Goal: Information Seeking & Learning: Learn about a topic

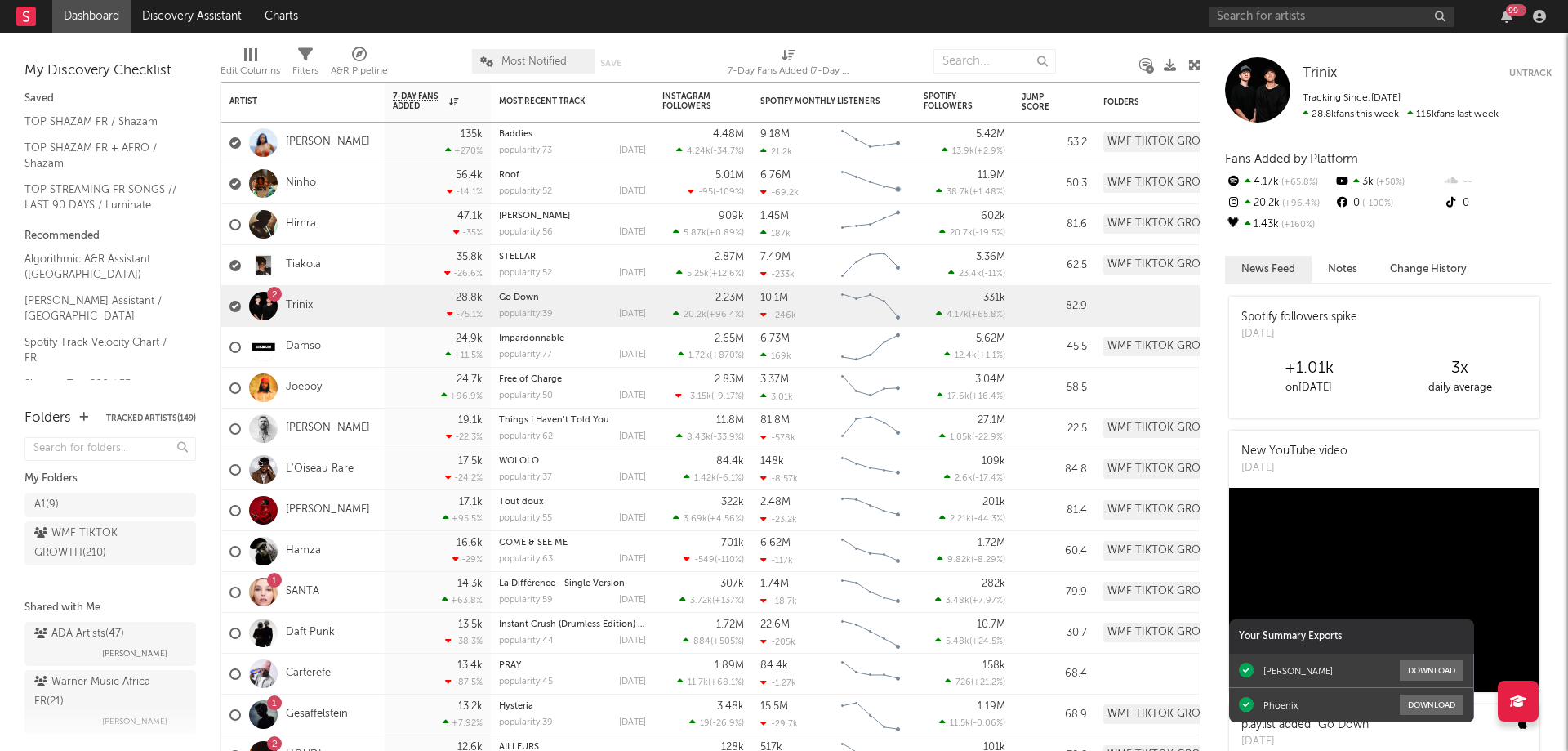
click at [1362, 3] on div "99 +" at bounding box center [1380, 16] width 343 height 33
click at [1507, 20] on icon "button" at bounding box center [1508, 17] width 12 height 13
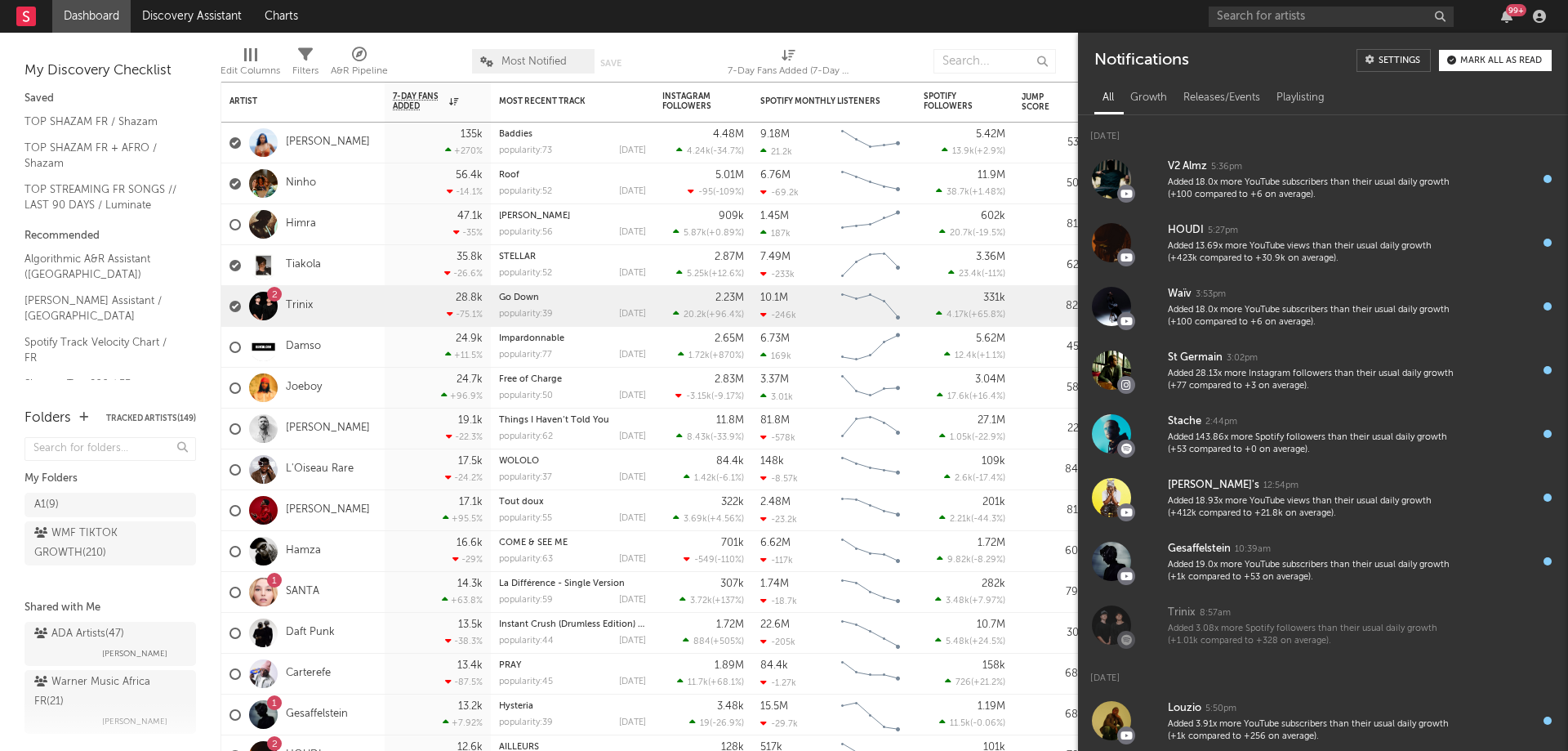
click at [1511, 13] on div "99 +" at bounding box center [1516, 10] width 20 height 13
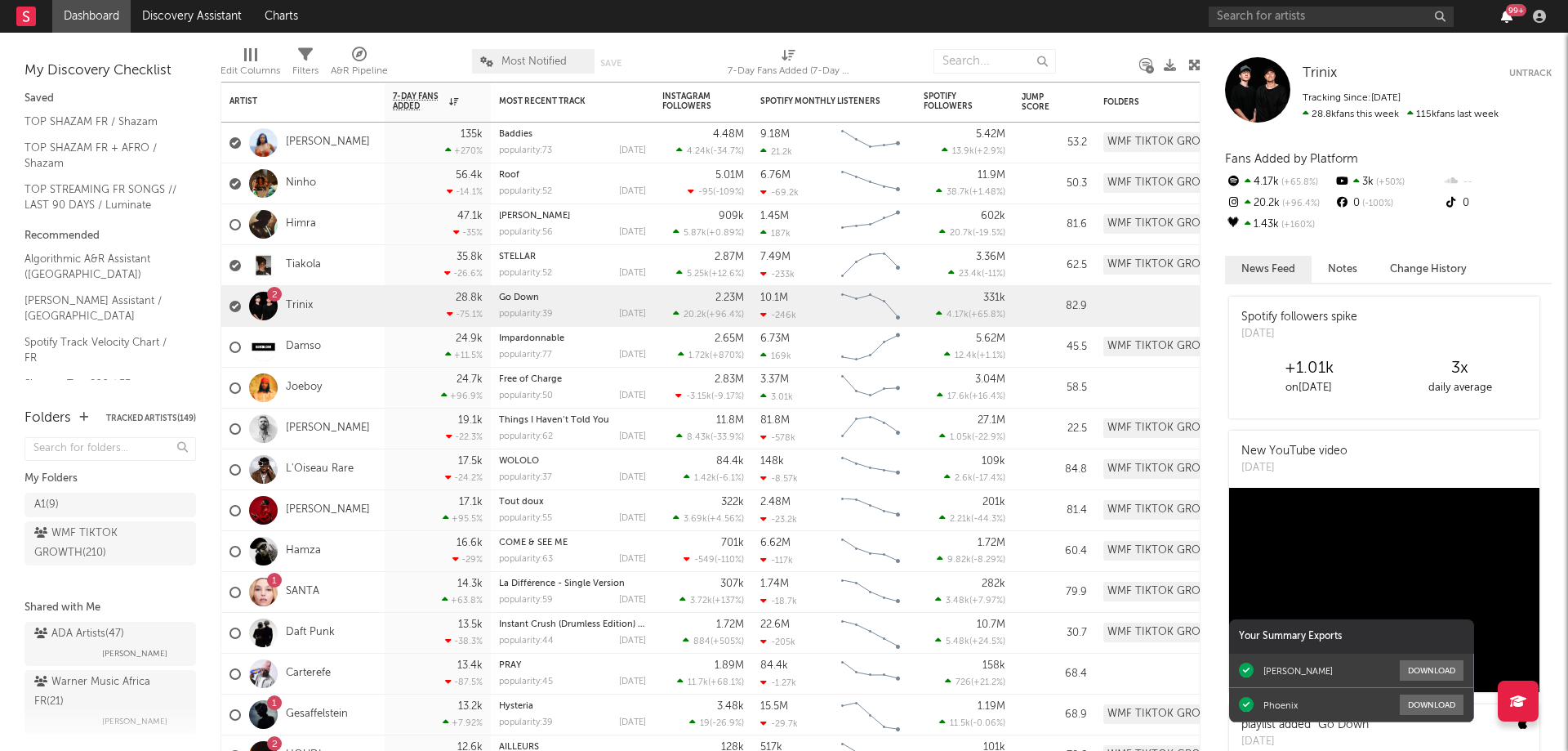
click at [1510, 16] on icon "button" at bounding box center [1508, 17] width 12 height 13
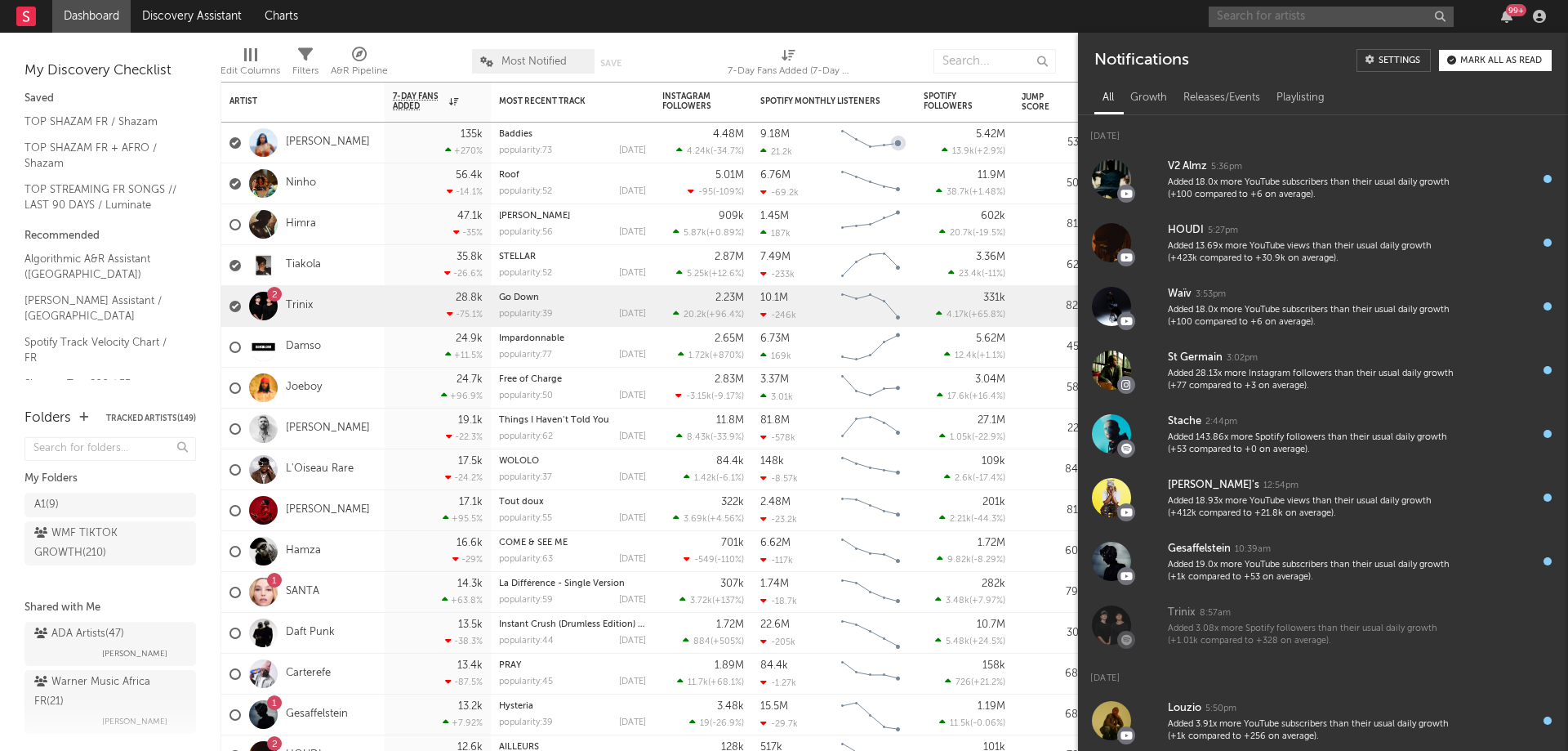
click at [1253, 13] on input "text" at bounding box center [1331, 17] width 245 height 20
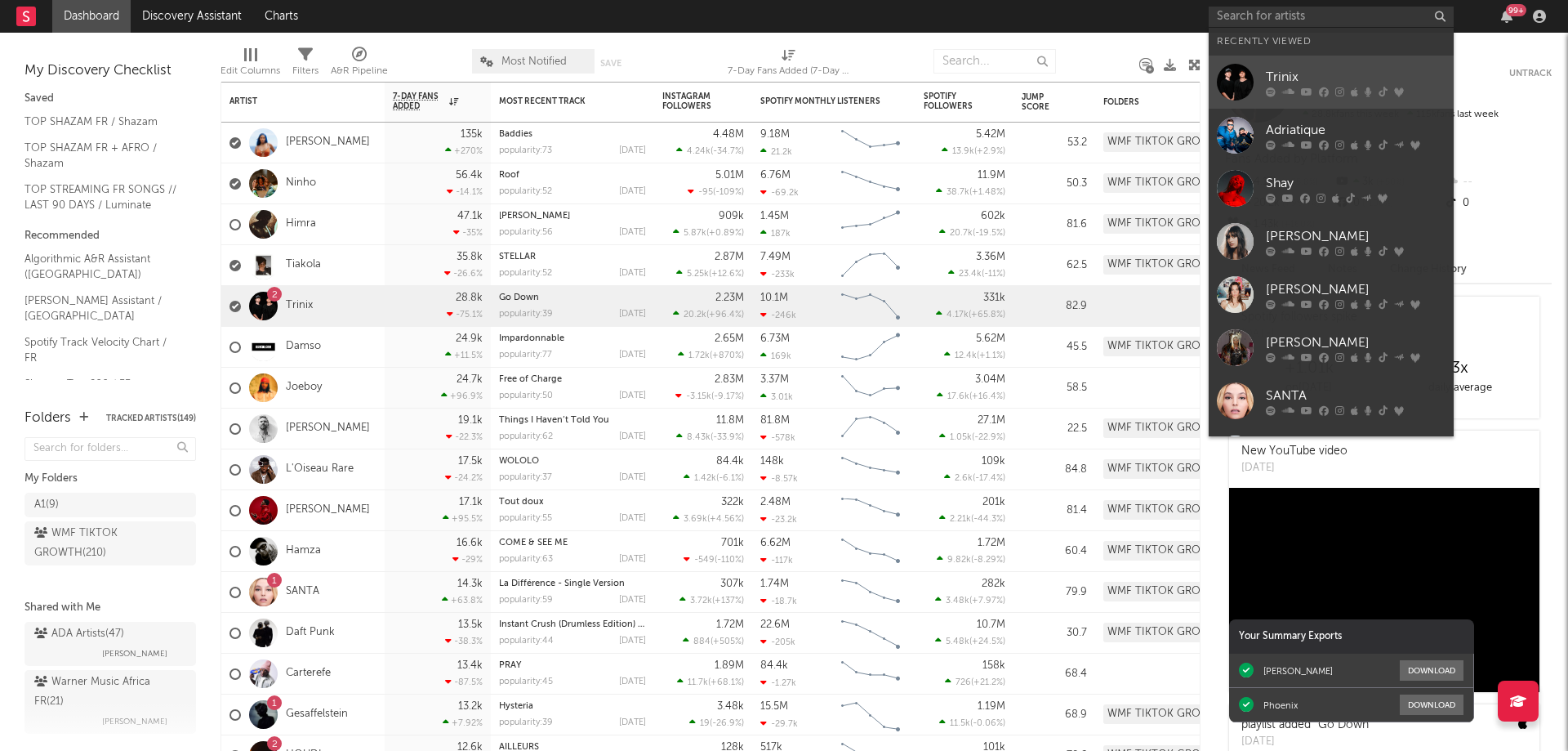
click at [1284, 76] on div "Trinix" at bounding box center [1356, 76] width 180 height 19
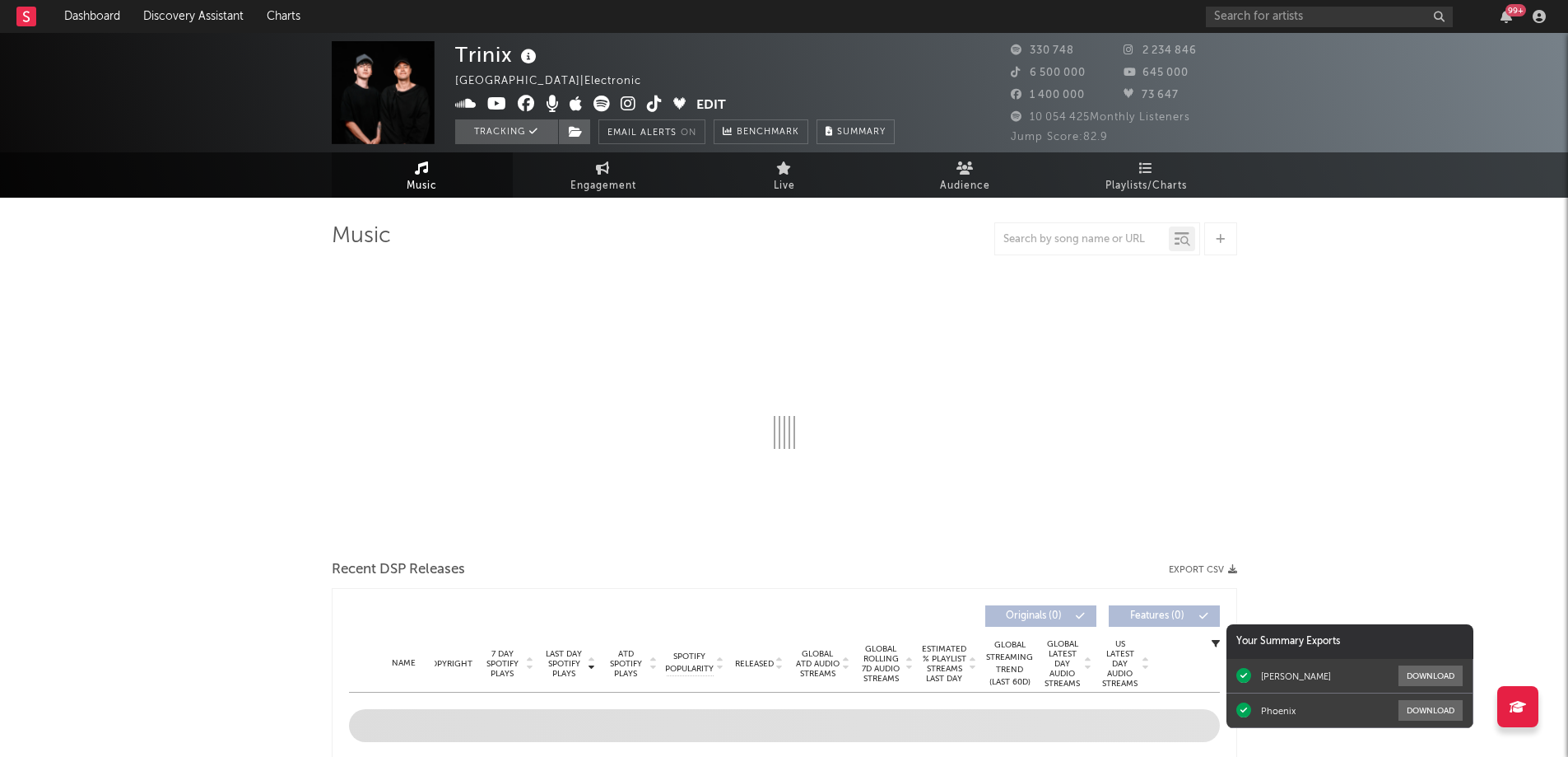
select select "6m"
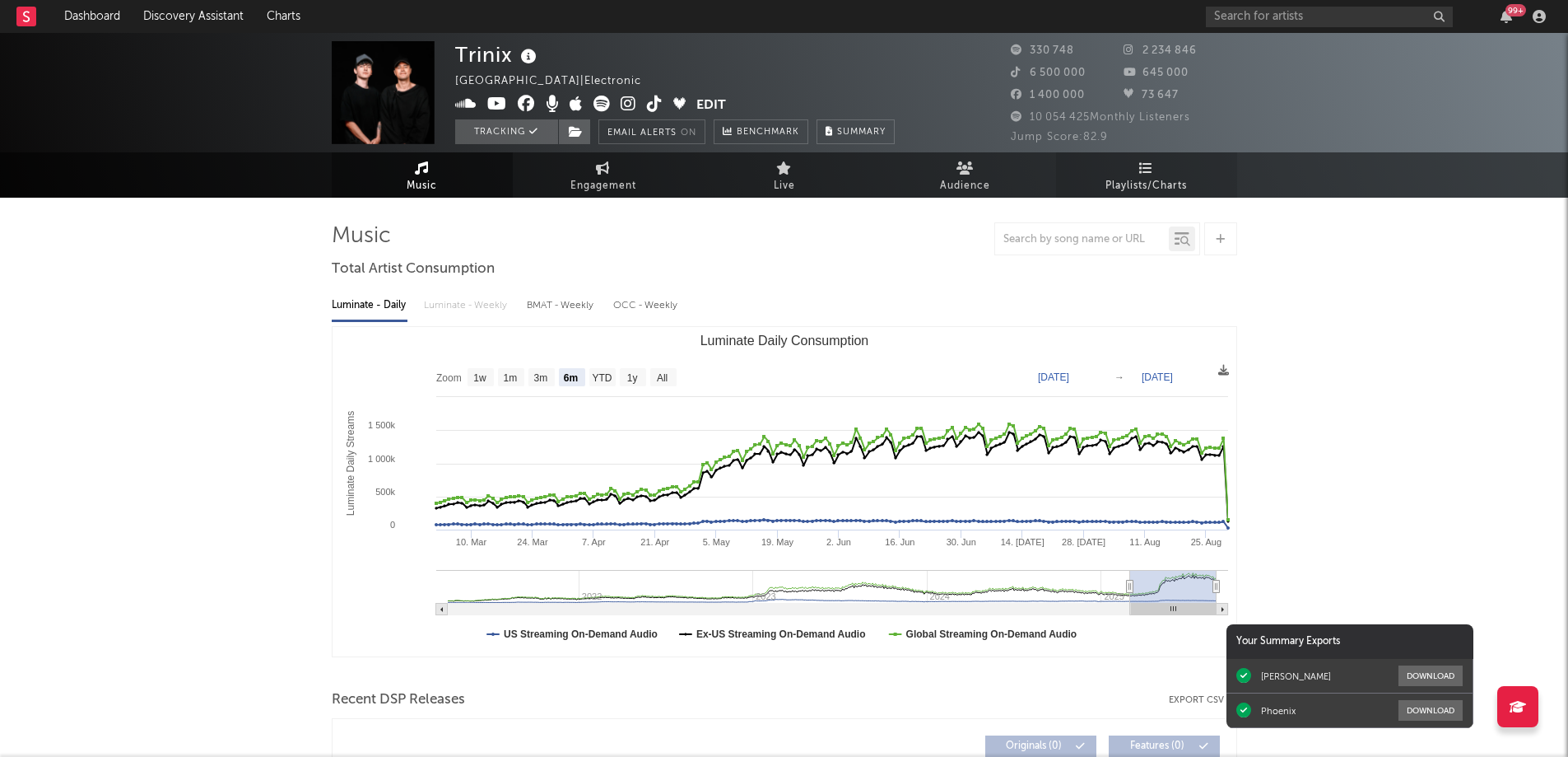
click at [1152, 179] on span "Playlists/Charts" at bounding box center [1146, 185] width 81 height 19
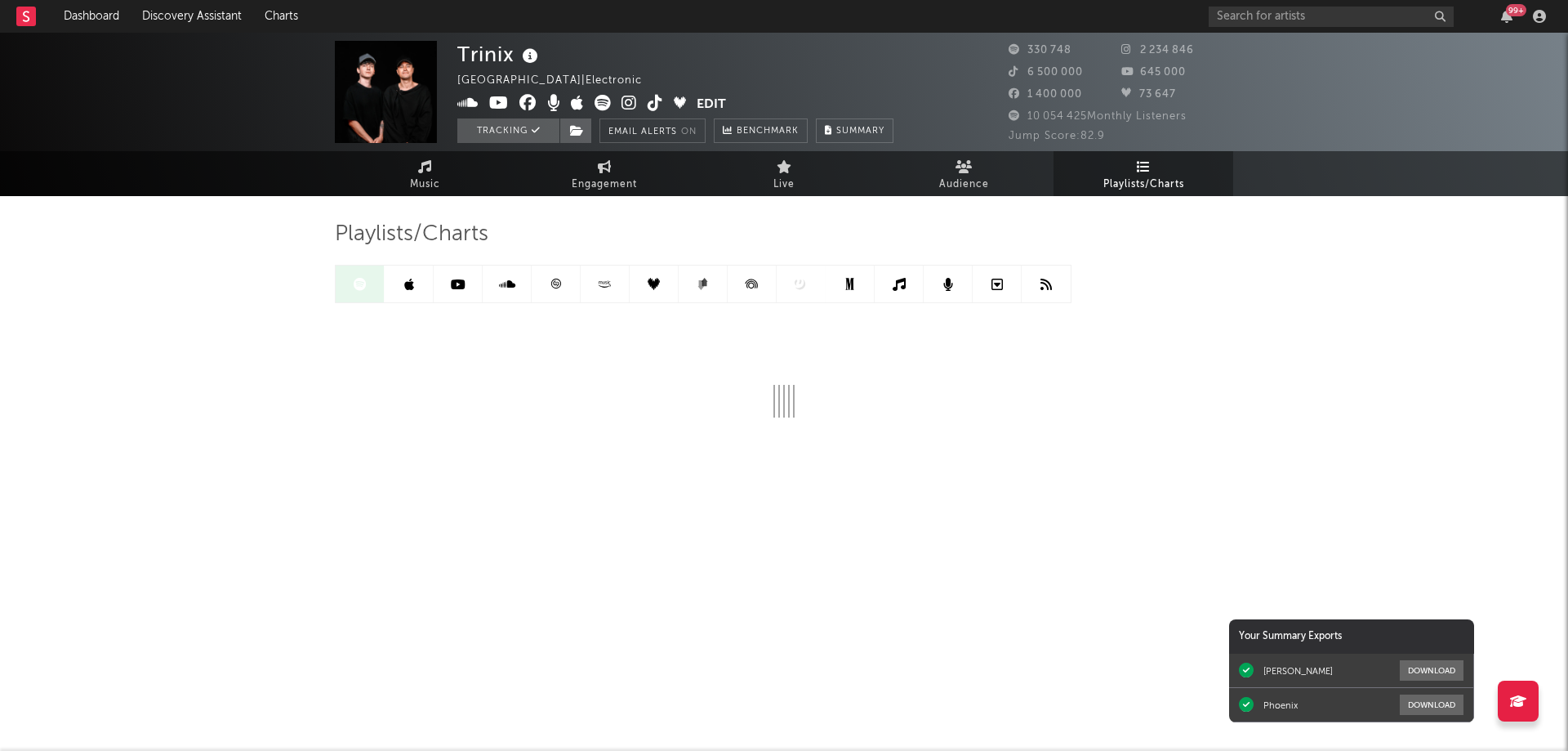
click at [560, 284] on link at bounding box center [556, 284] width 49 height 37
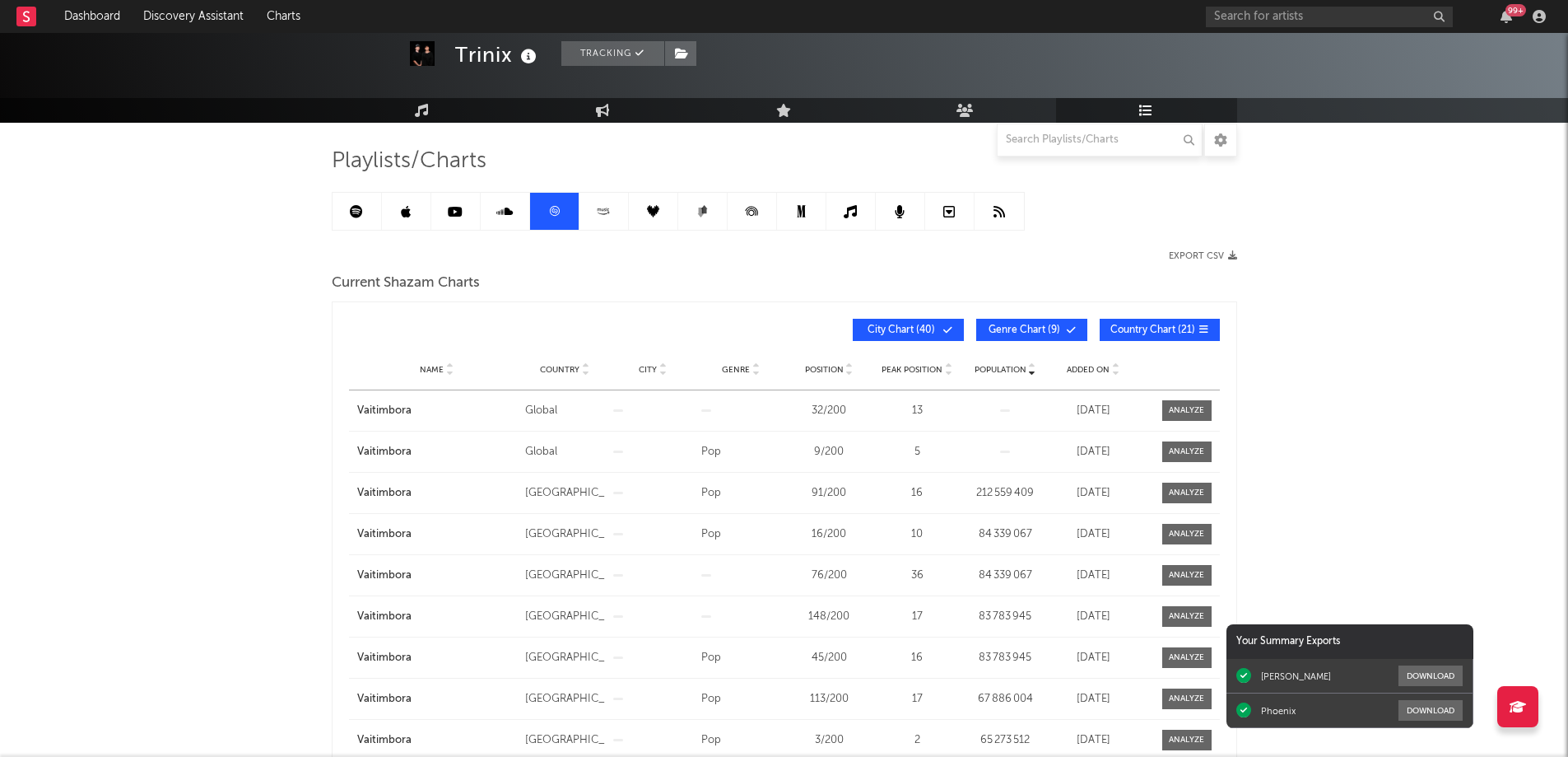
scroll to position [165, 0]
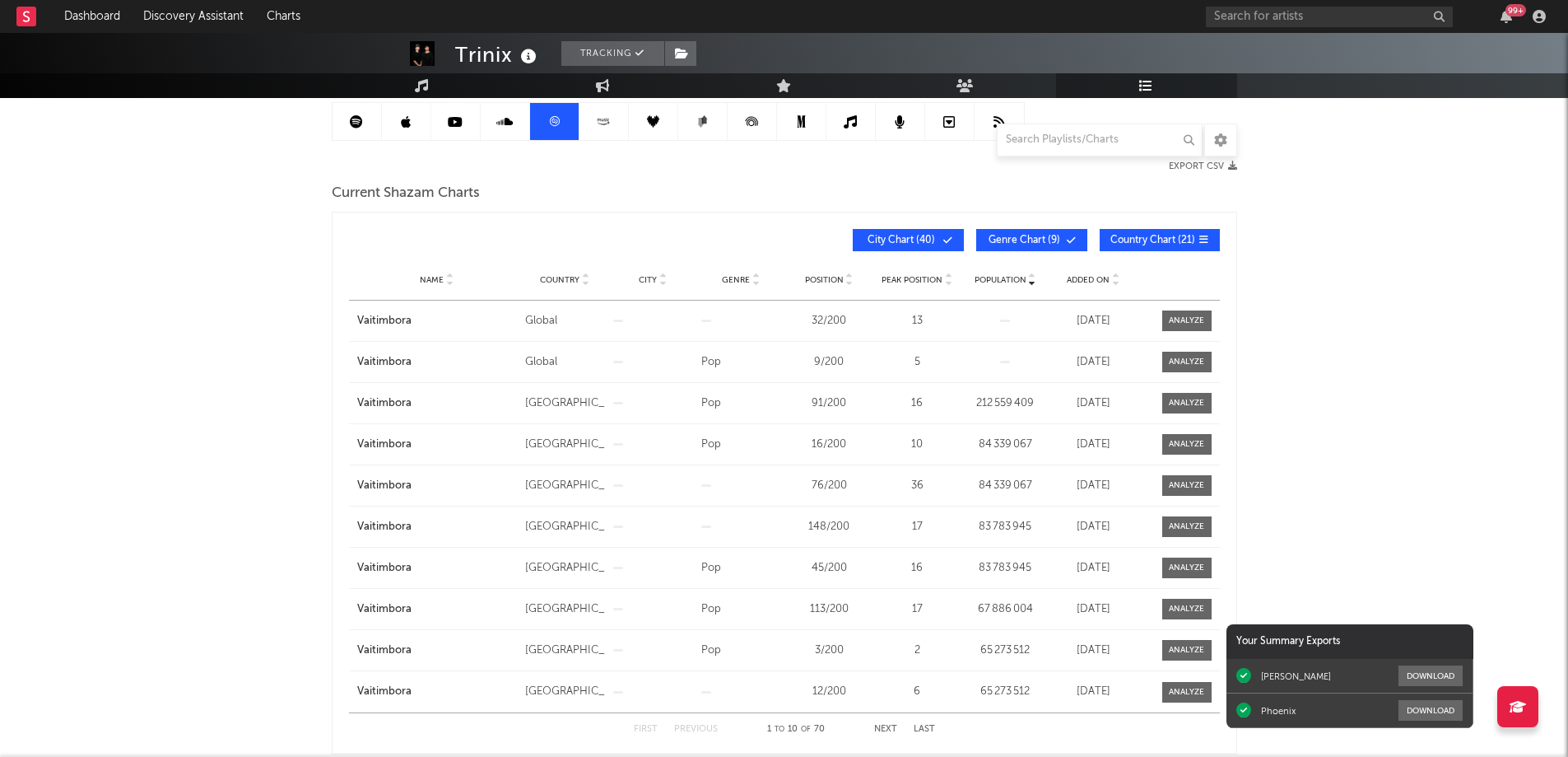
click at [1089, 277] on span "Added On" at bounding box center [1088, 280] width 43 height 10
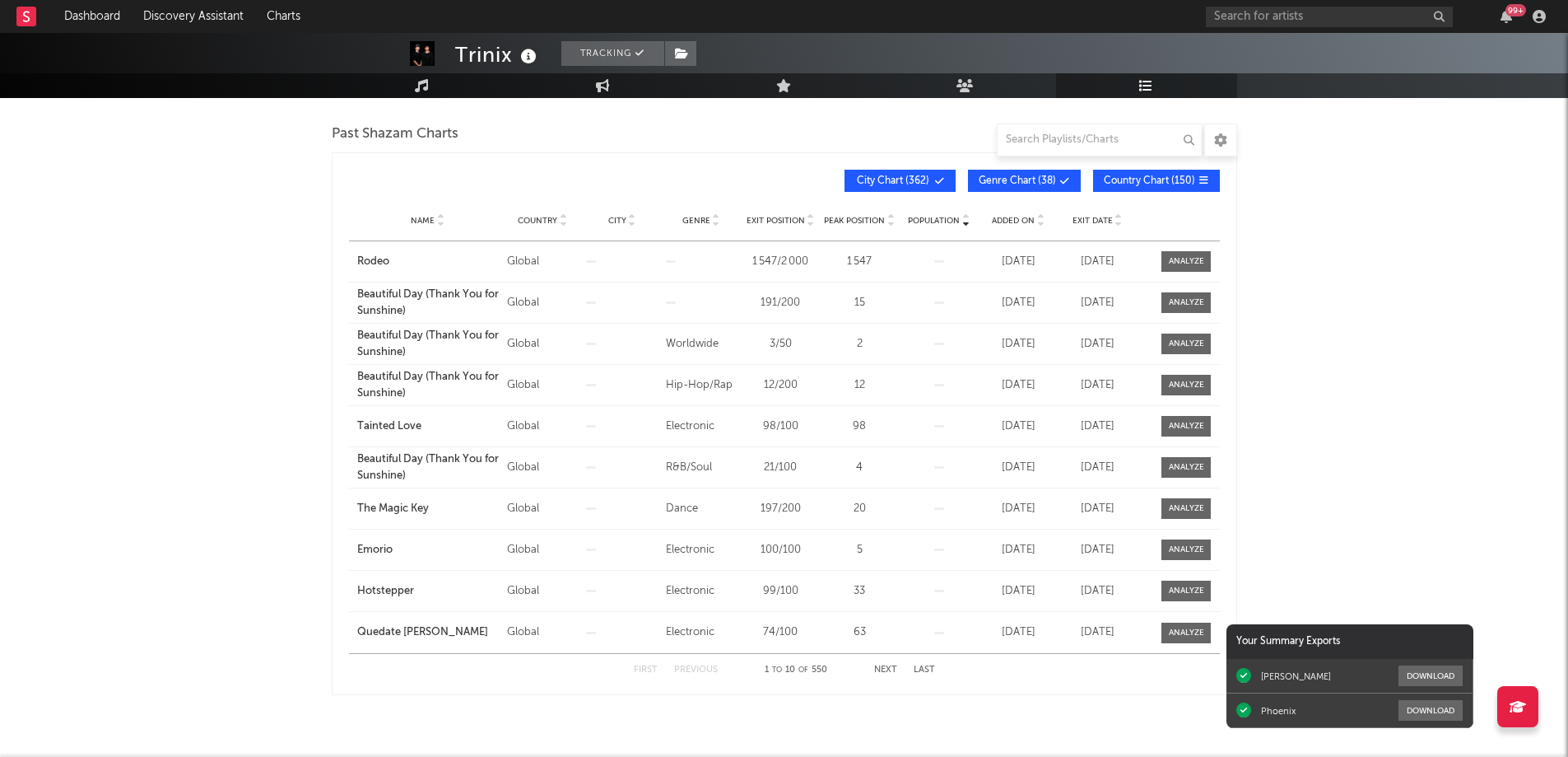
scroll to position [858, 0]
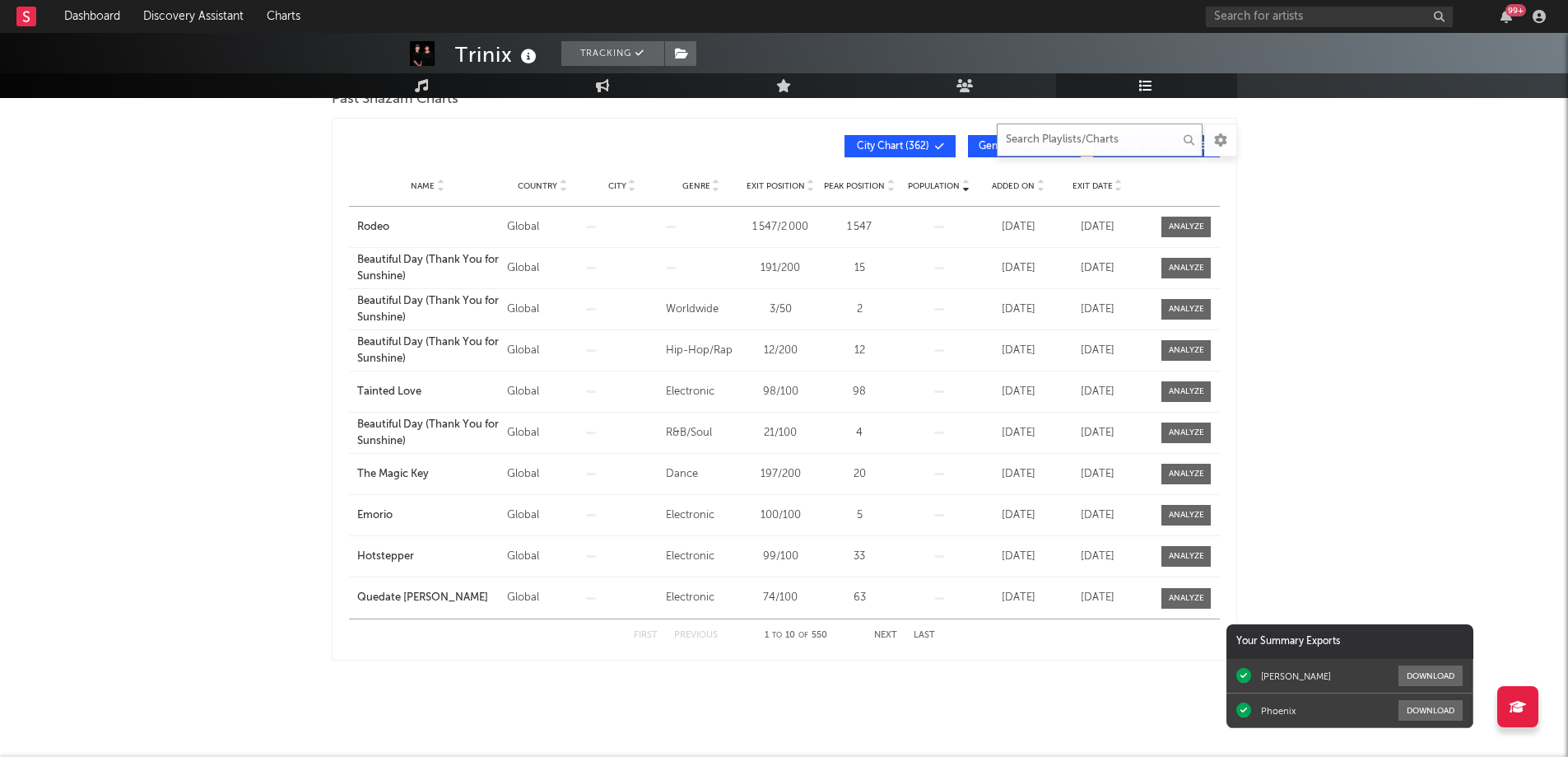
click at [1027, 142] on input "text" at bounding box center [1099, 140] width 205 height 33
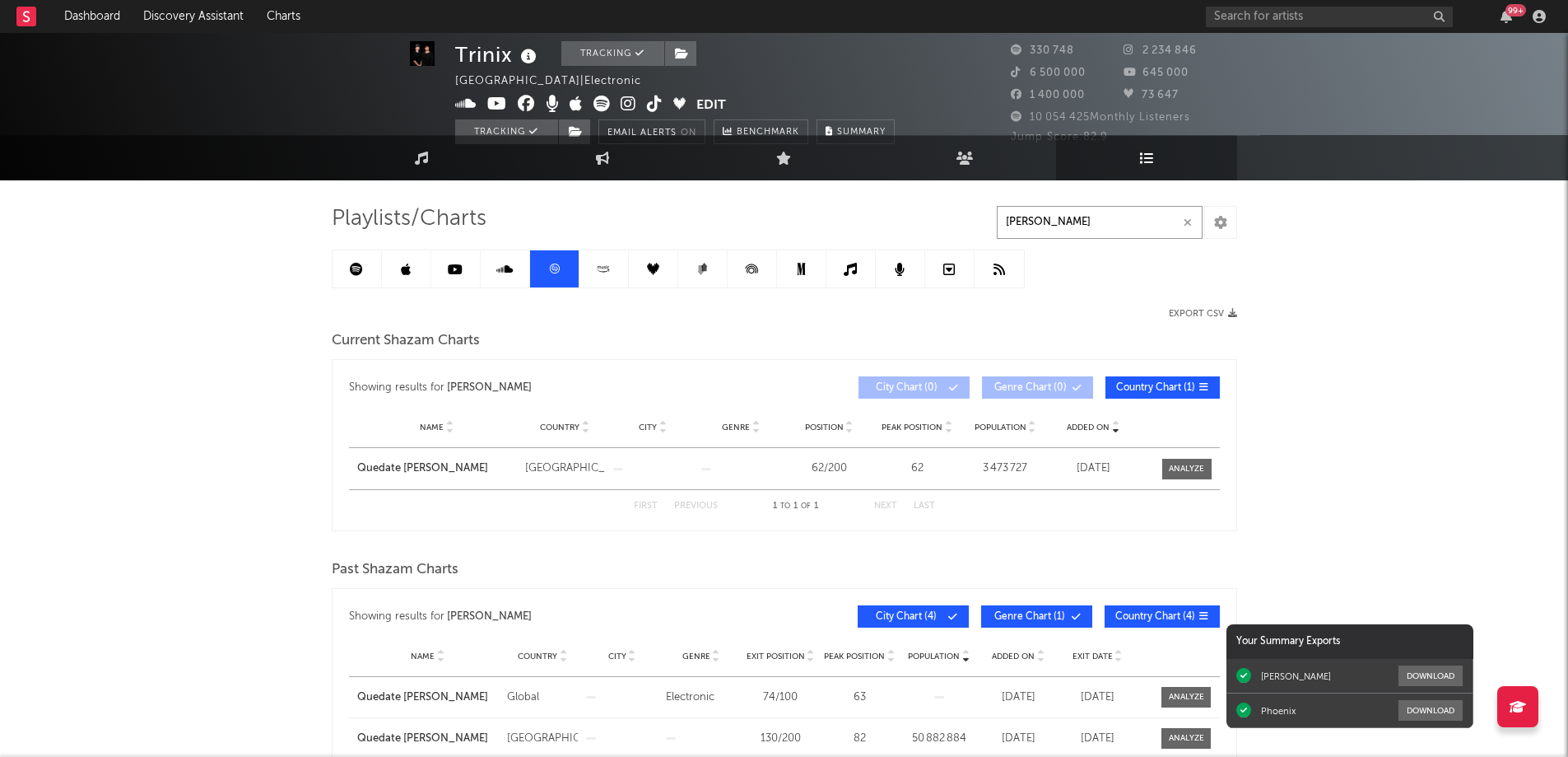
scroll to position [0, 0]
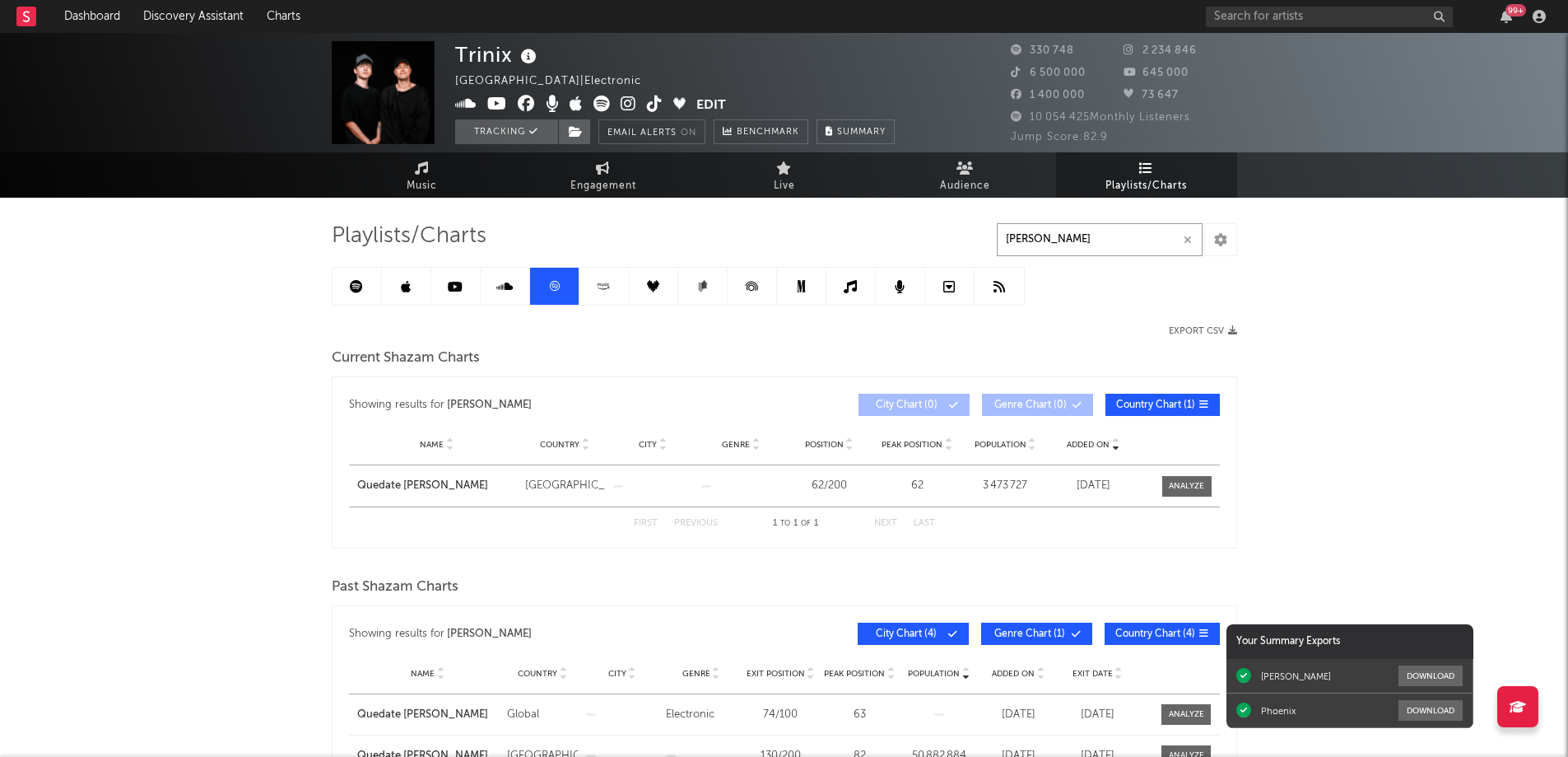
type input "[PERSON_NAME]"
click at [1510, 16] on icon "button" at bounding box center [1506, 17] width 12 height 14
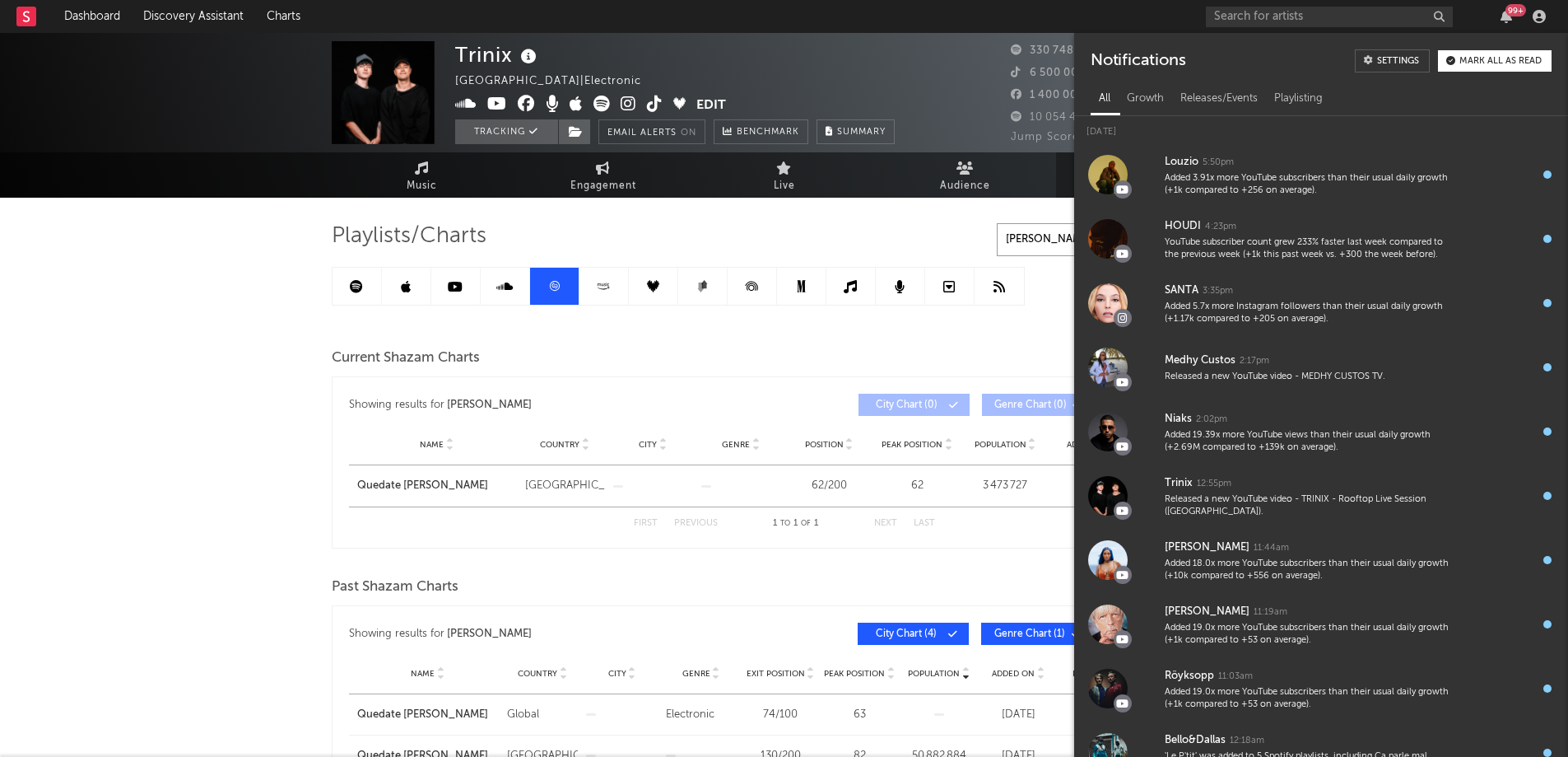
scroll to position [683, 0]
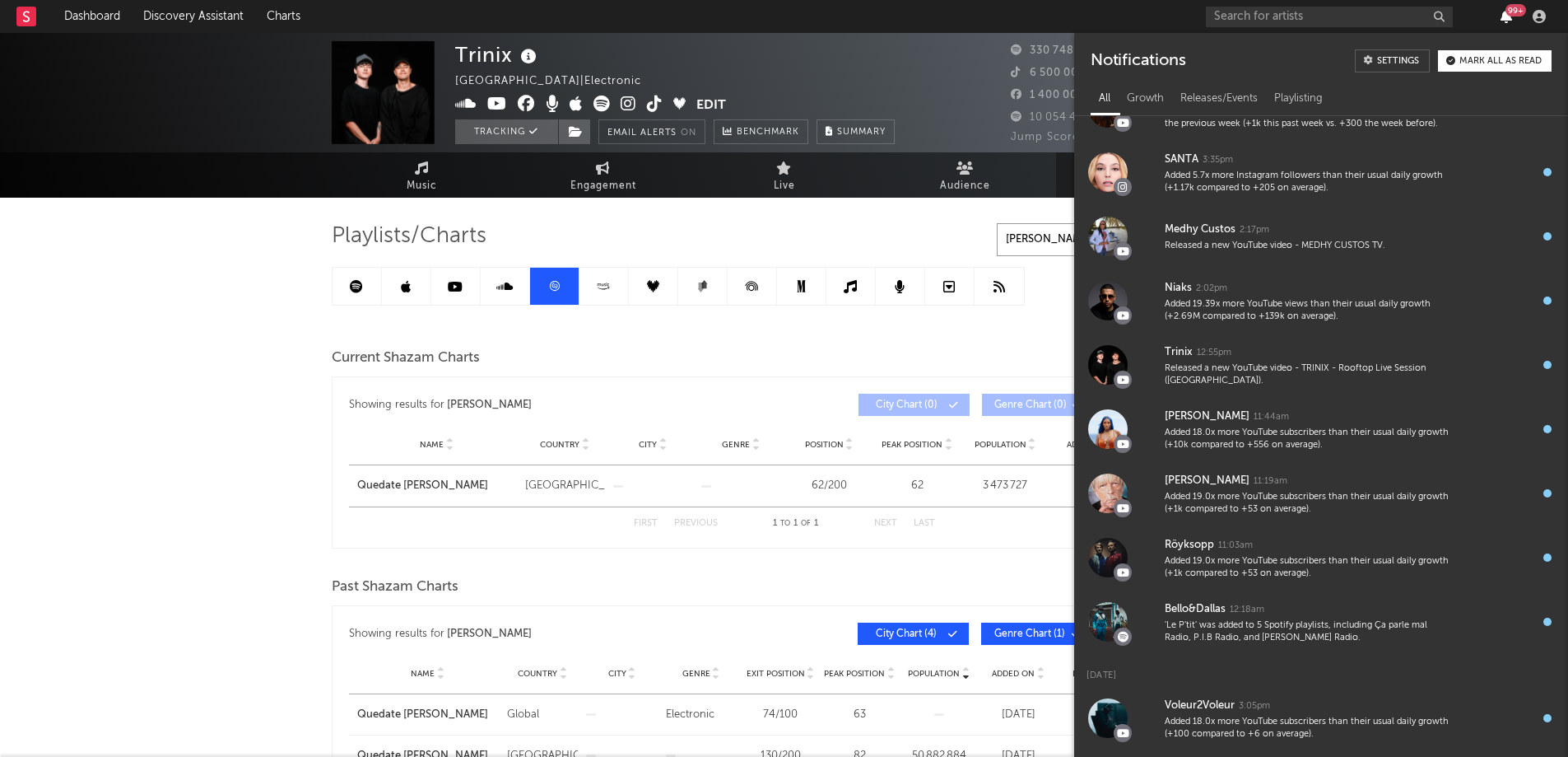
click at [1510, 17] on icon "button" at bounding box center [1506, 17] width 12 height 14
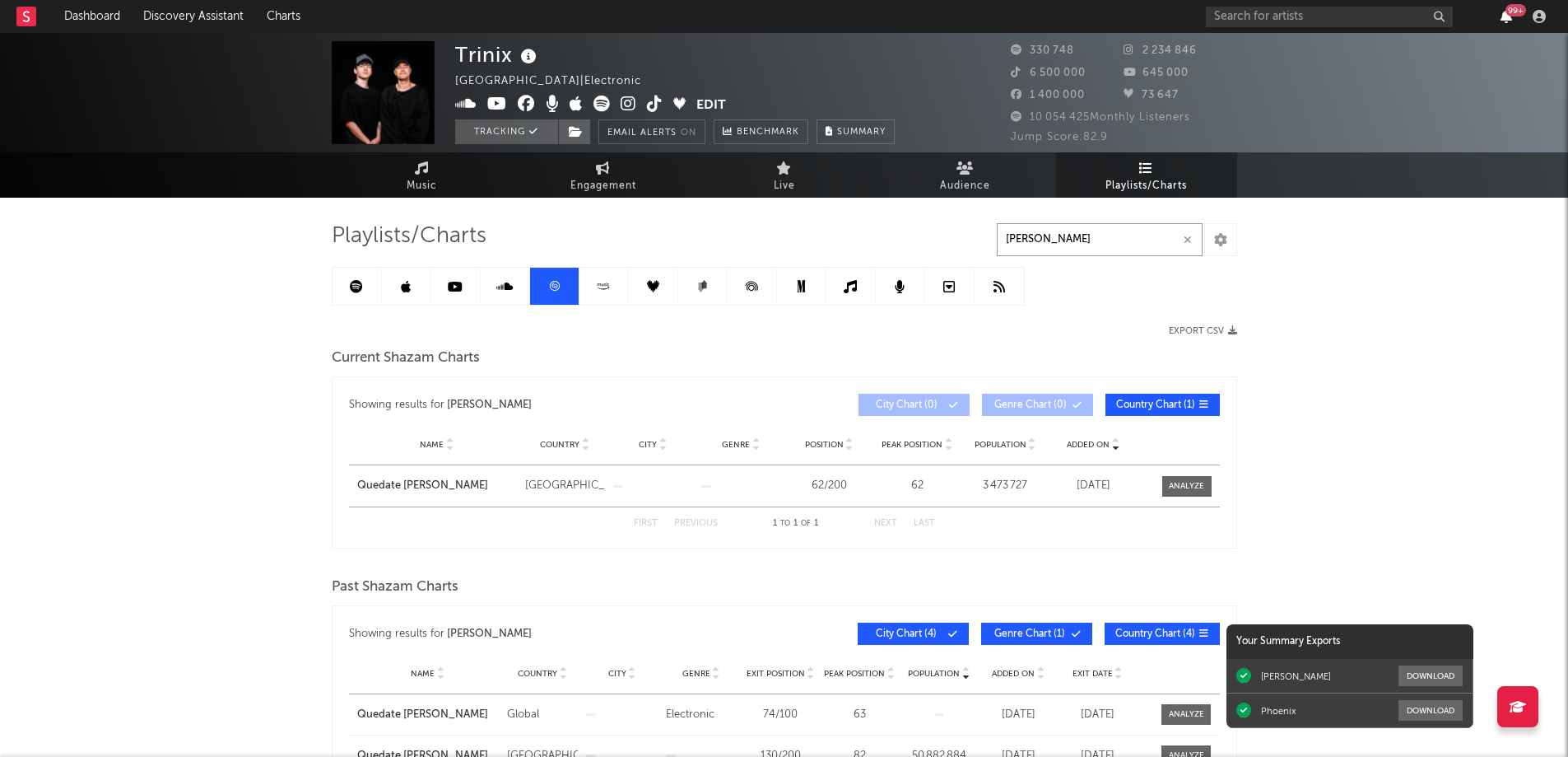
click at [1510, 17] on icon "button" at bounding box center [1506, 17] width 12 height 14
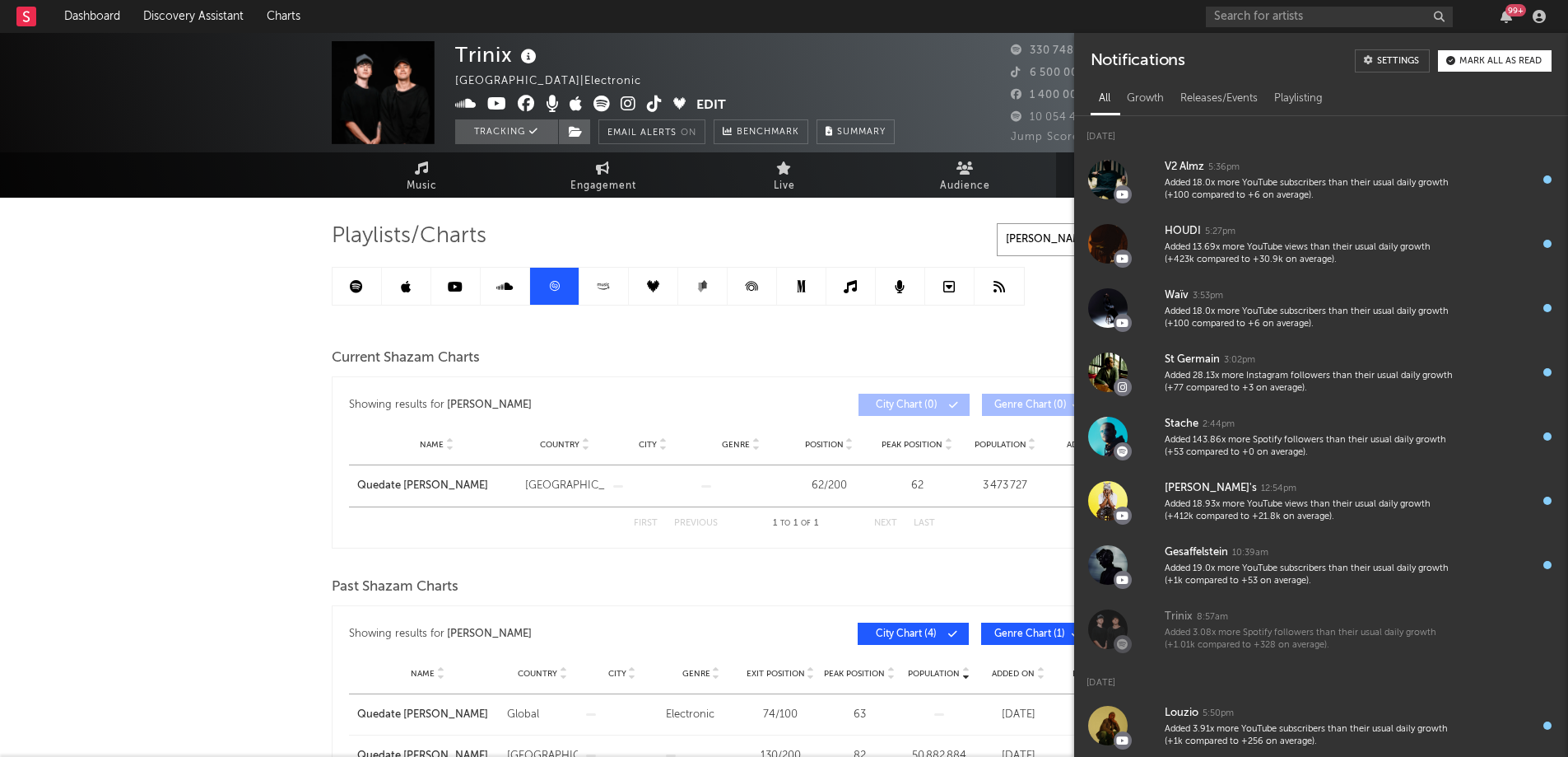
scroll to position [0, 0]
click at [244, 282] on div "Trinix [GEOGRAPHIC_DATA] | Electronic Edit Tracking Email Alerts On Benchmark S…" at bounding box center [784, 619] width 1568 height 1173
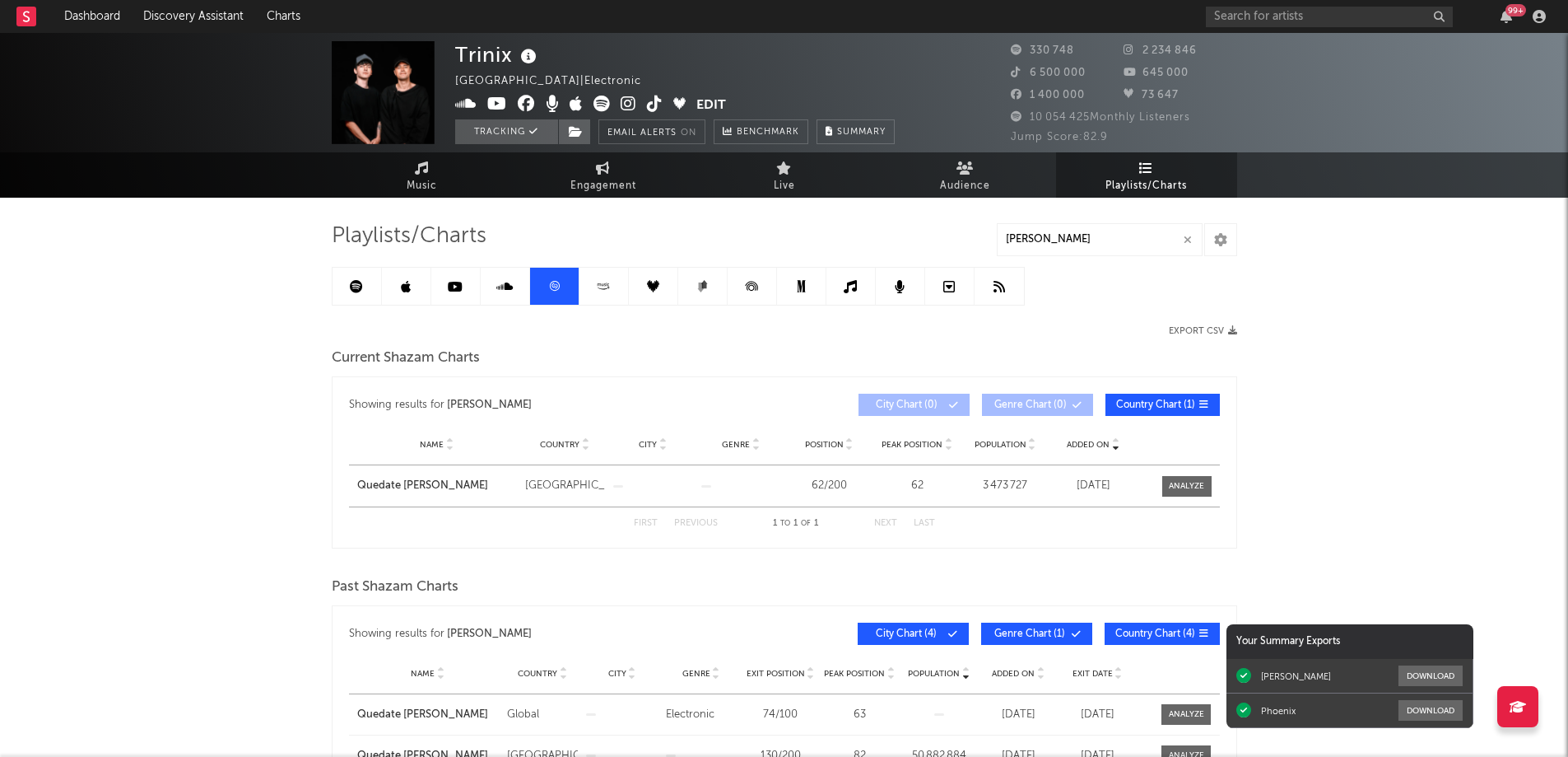
click at [1507, 13] on div "99 +" at bounding box center [1516, 10] width 20 height 13
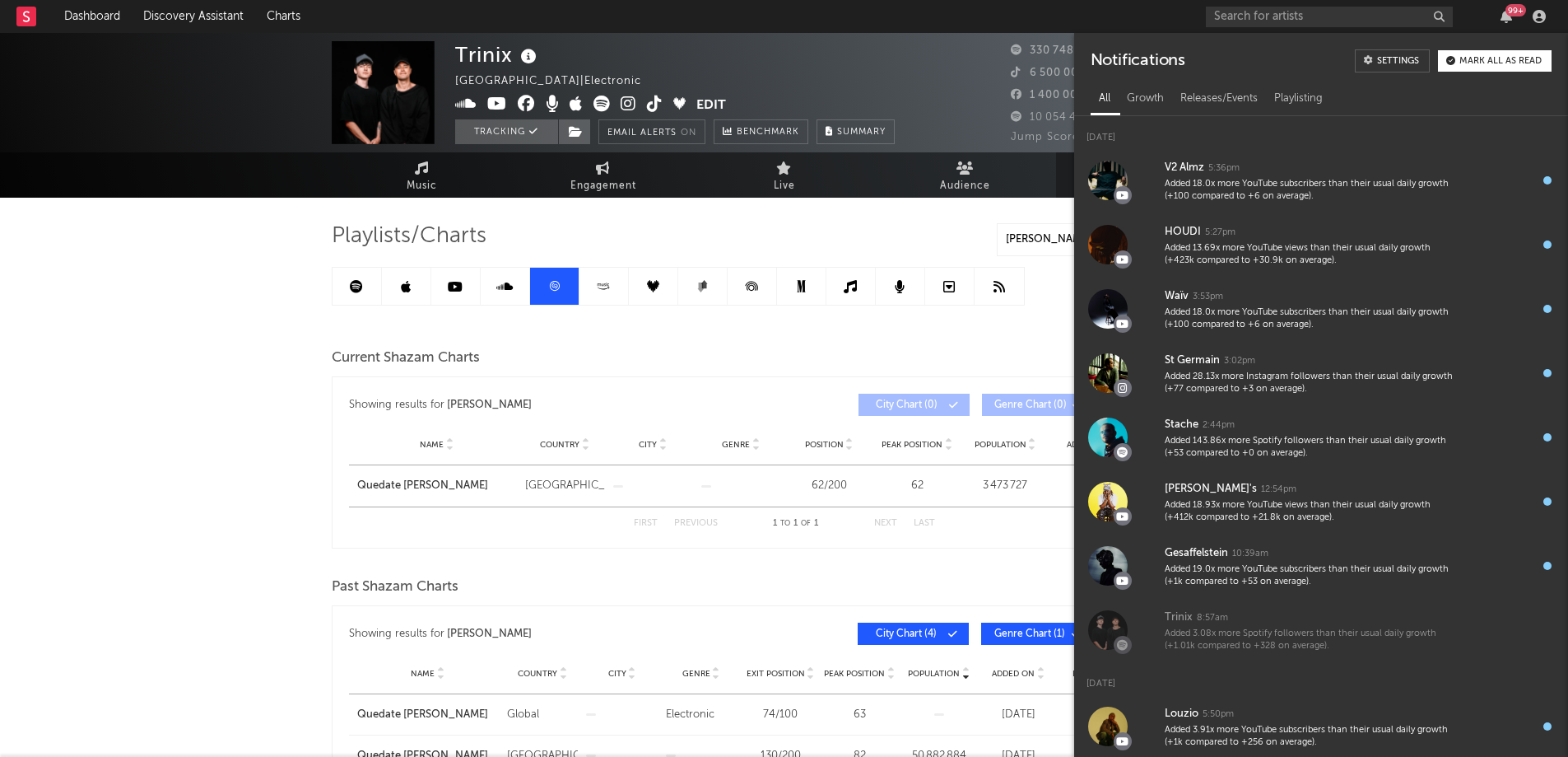
click at [210, 389] on div "Trinix [GEOGRAPHIC_DATA] | Electronic Edit Tracking Email Alerts On Benchmark S…" at bounding box center [784, 619] width 1568 height 1173
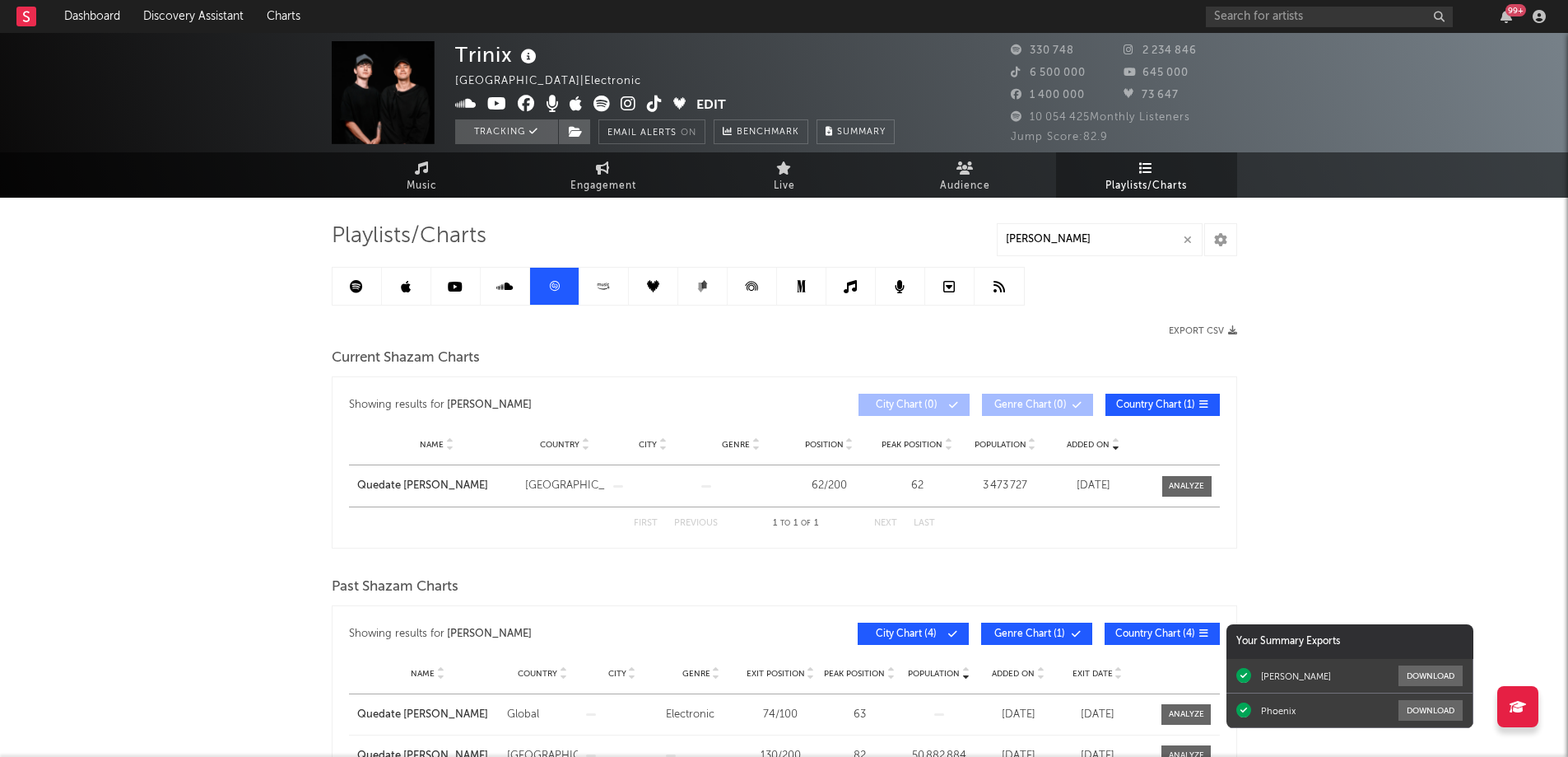
click at [359, 289] on icon at bounding box center [357, 287] width 14 height 14
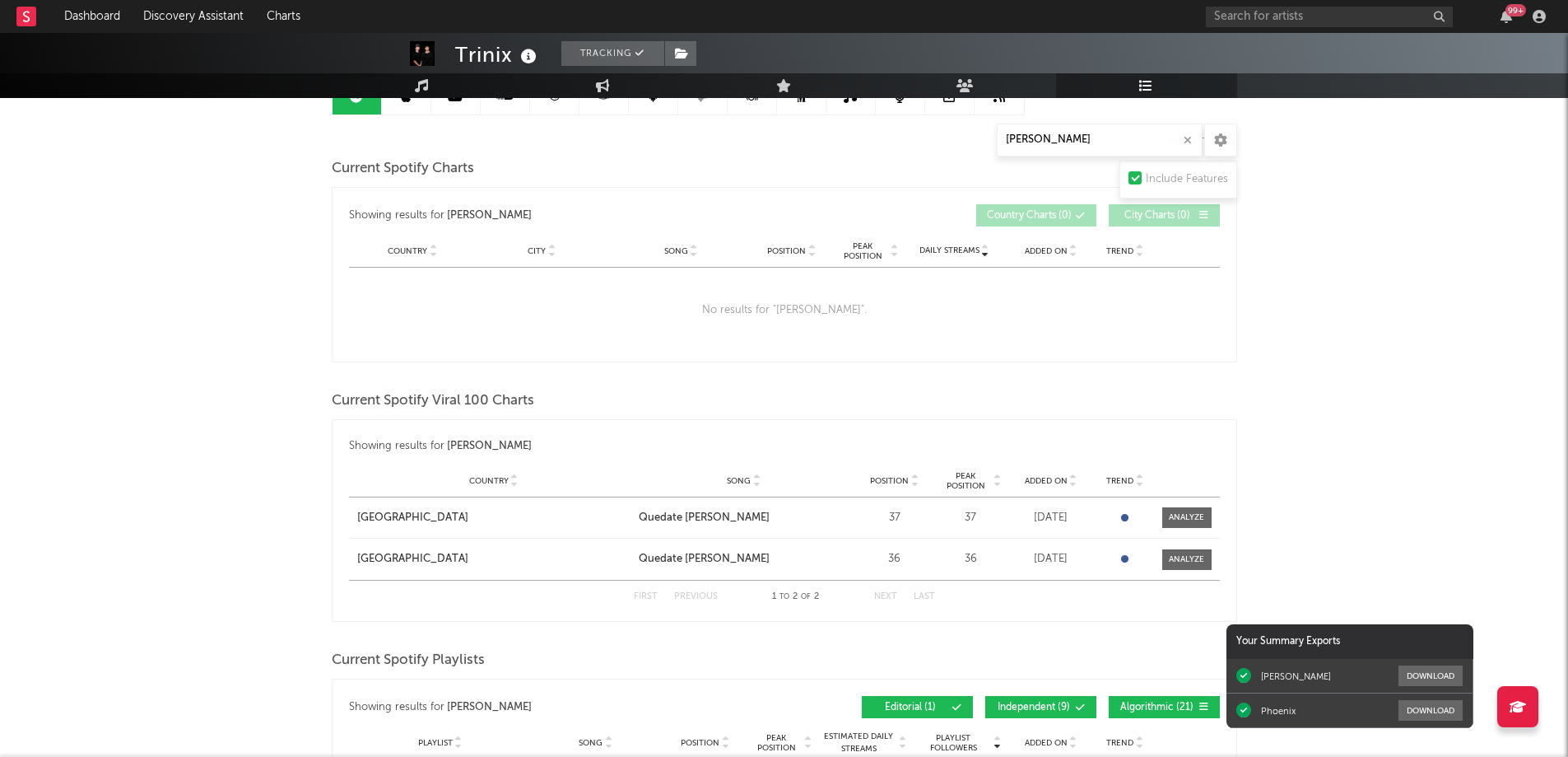
scroll to position [247, 0]
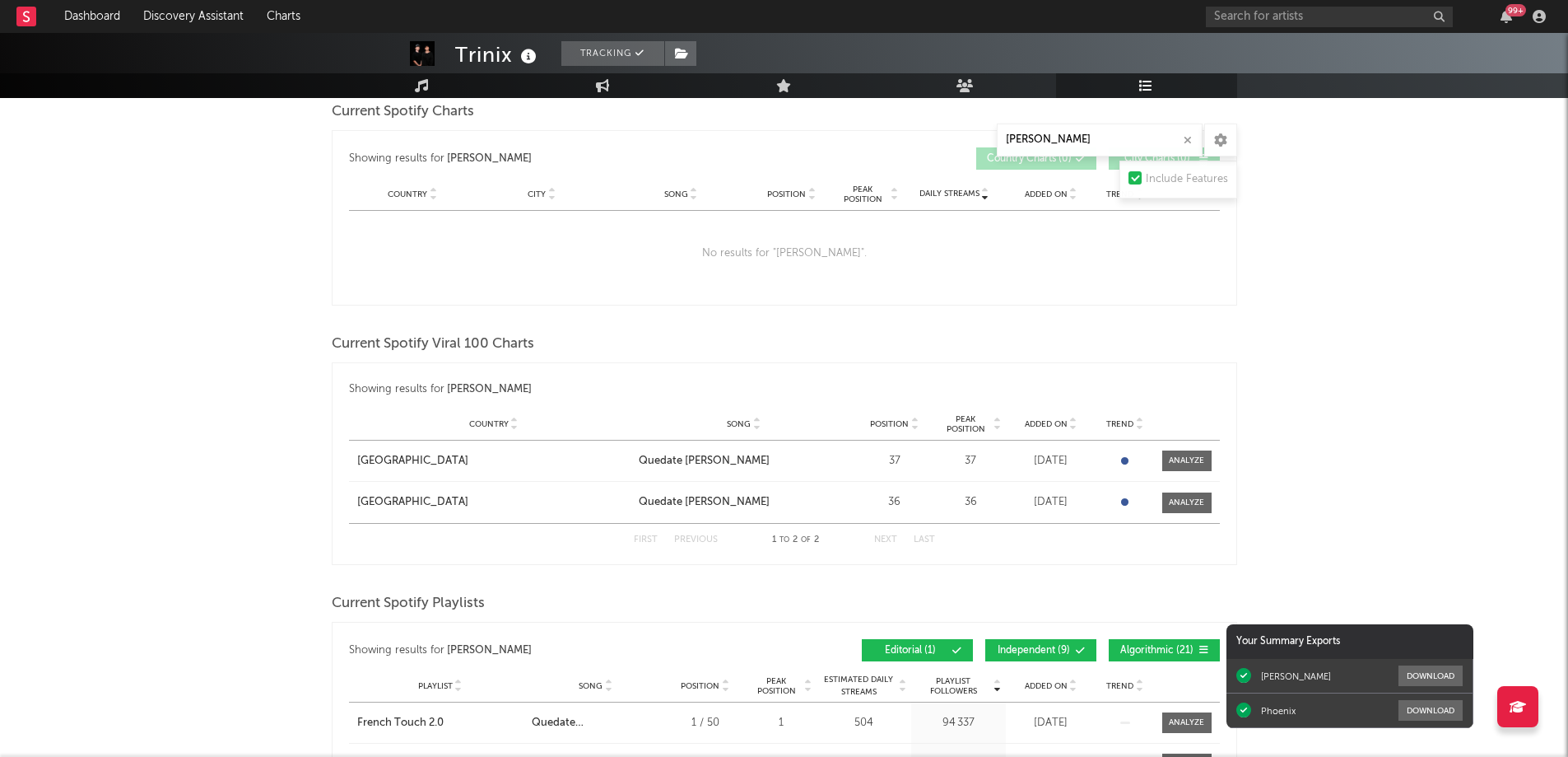
click at [1189, 140] on icon "button" at bounding box center [1188, 140] width 8 height 11
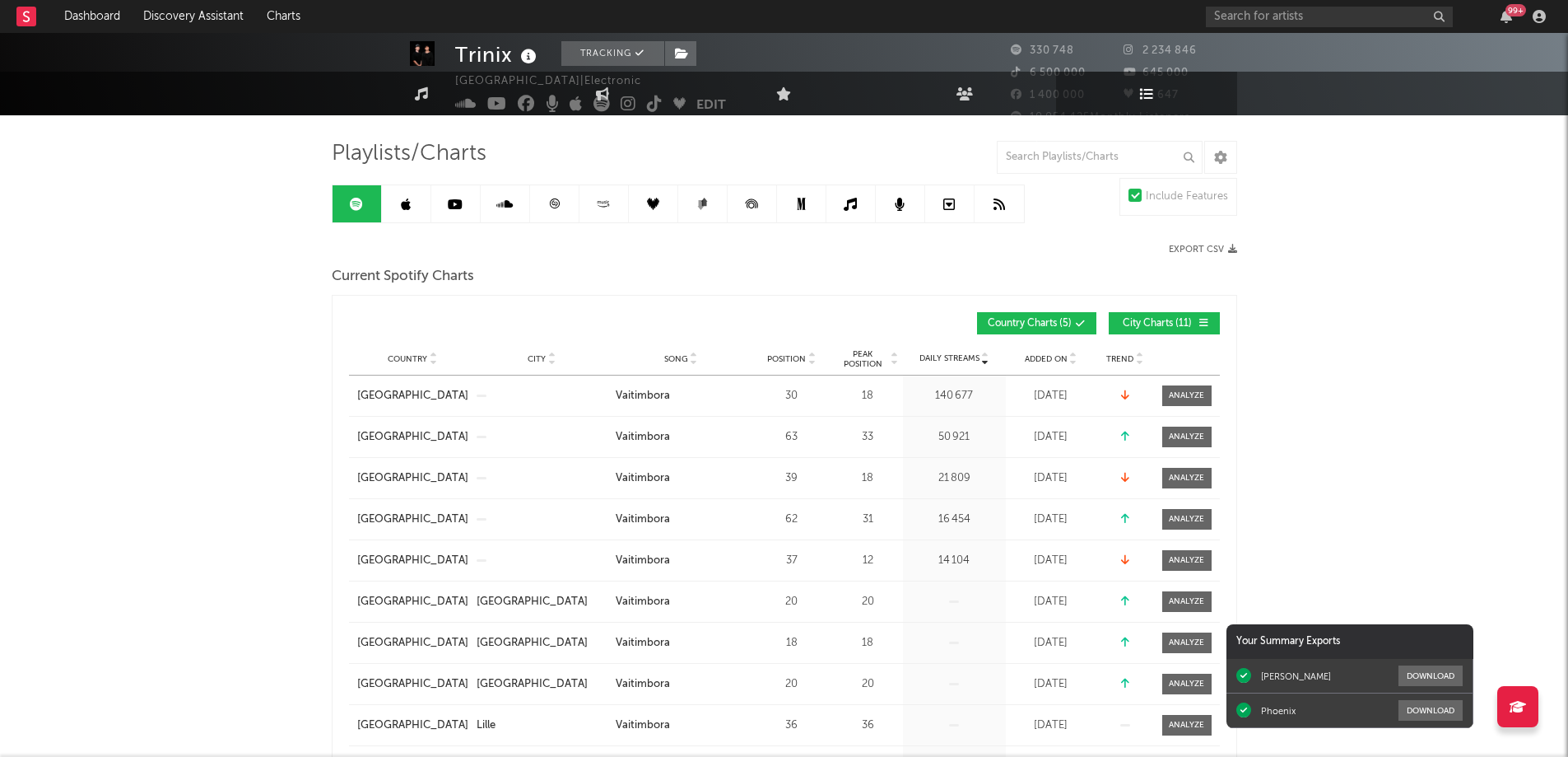
scroll to position [0, 0]
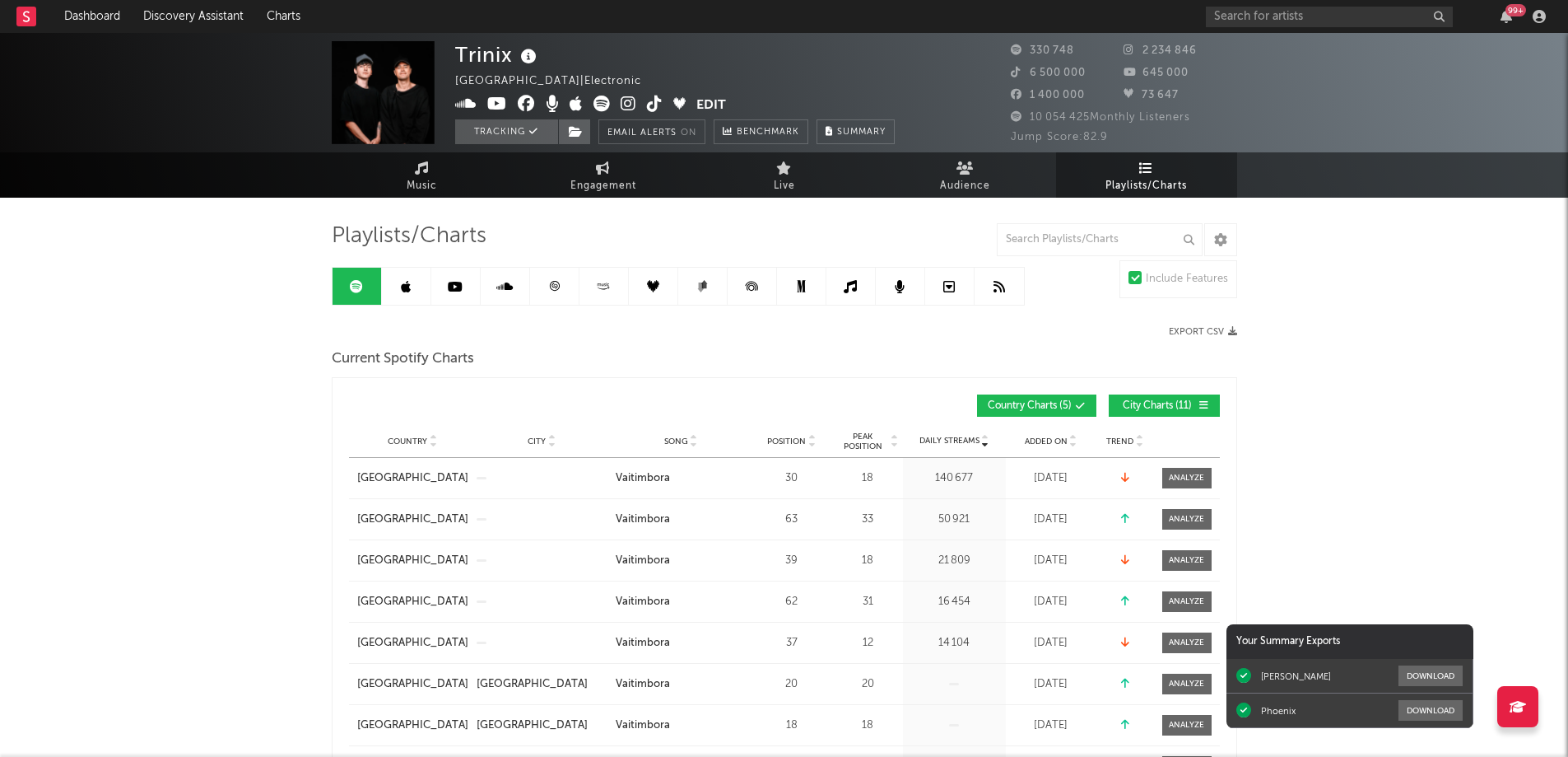
click at [555, 287] on icon at bounding box center [554, 286] width 10 height 10
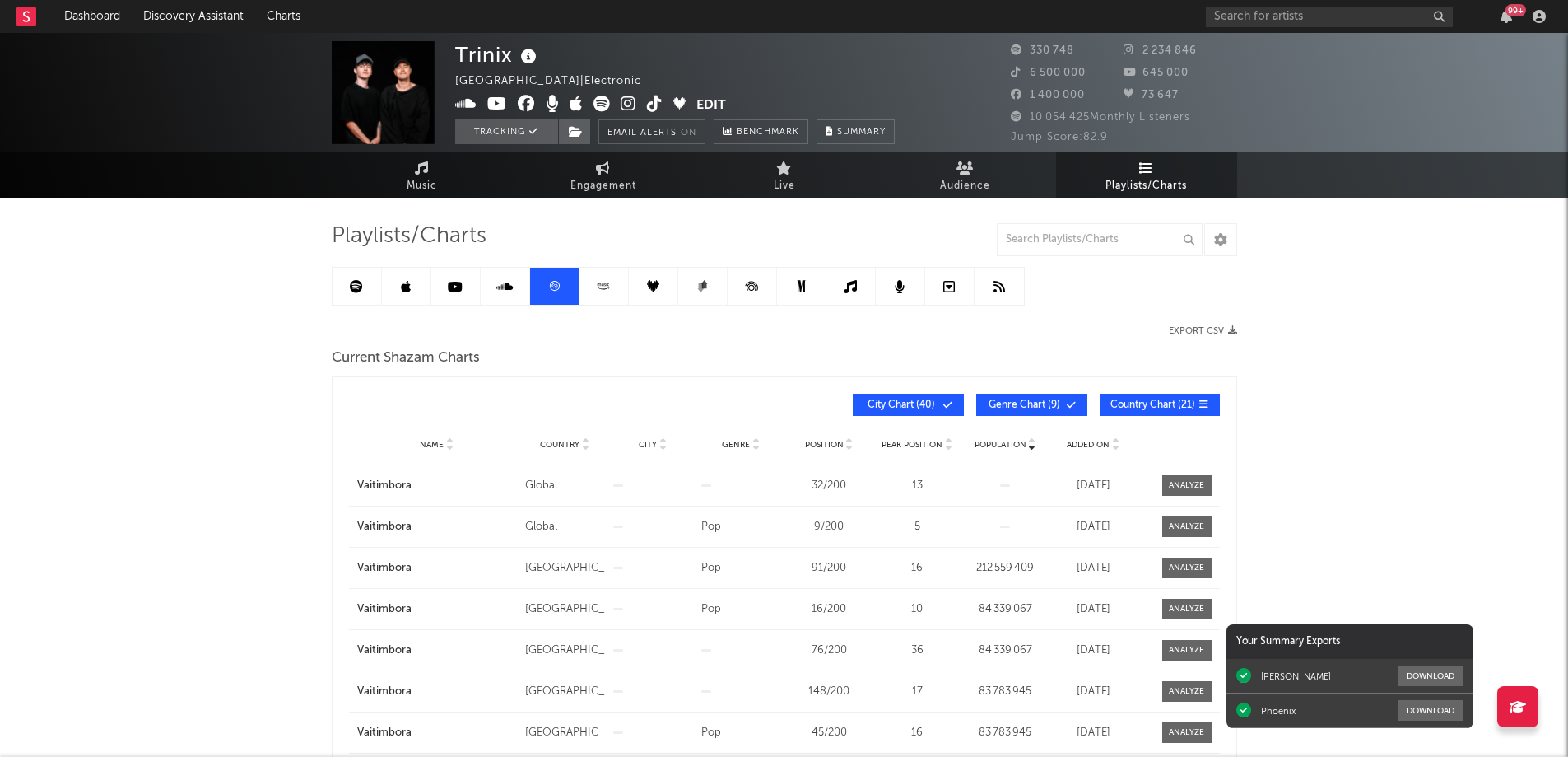
click at [346, 285] on link at bounding box center [357, 286] width 49 height 37
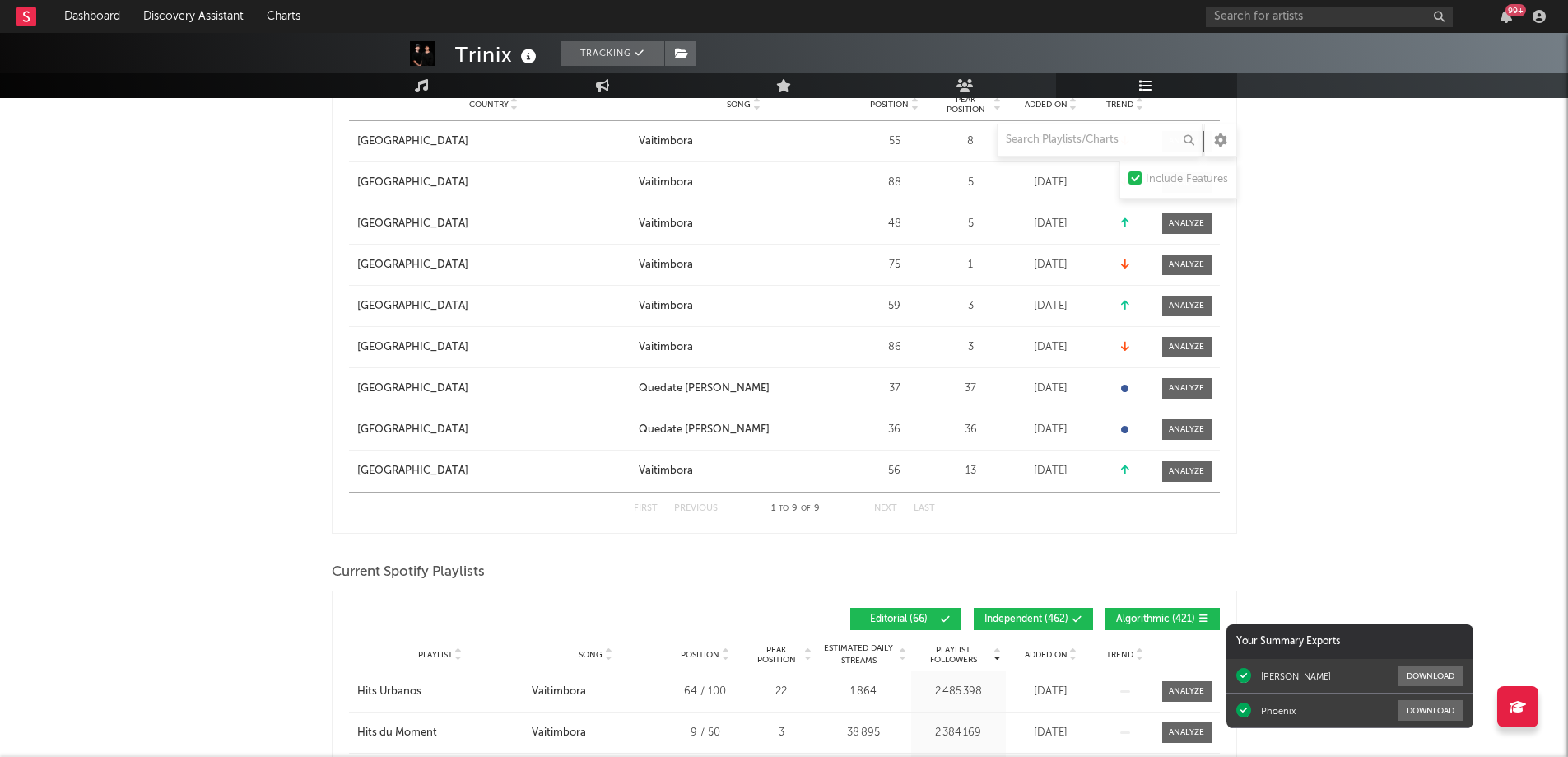
scroll to position [824, 0]
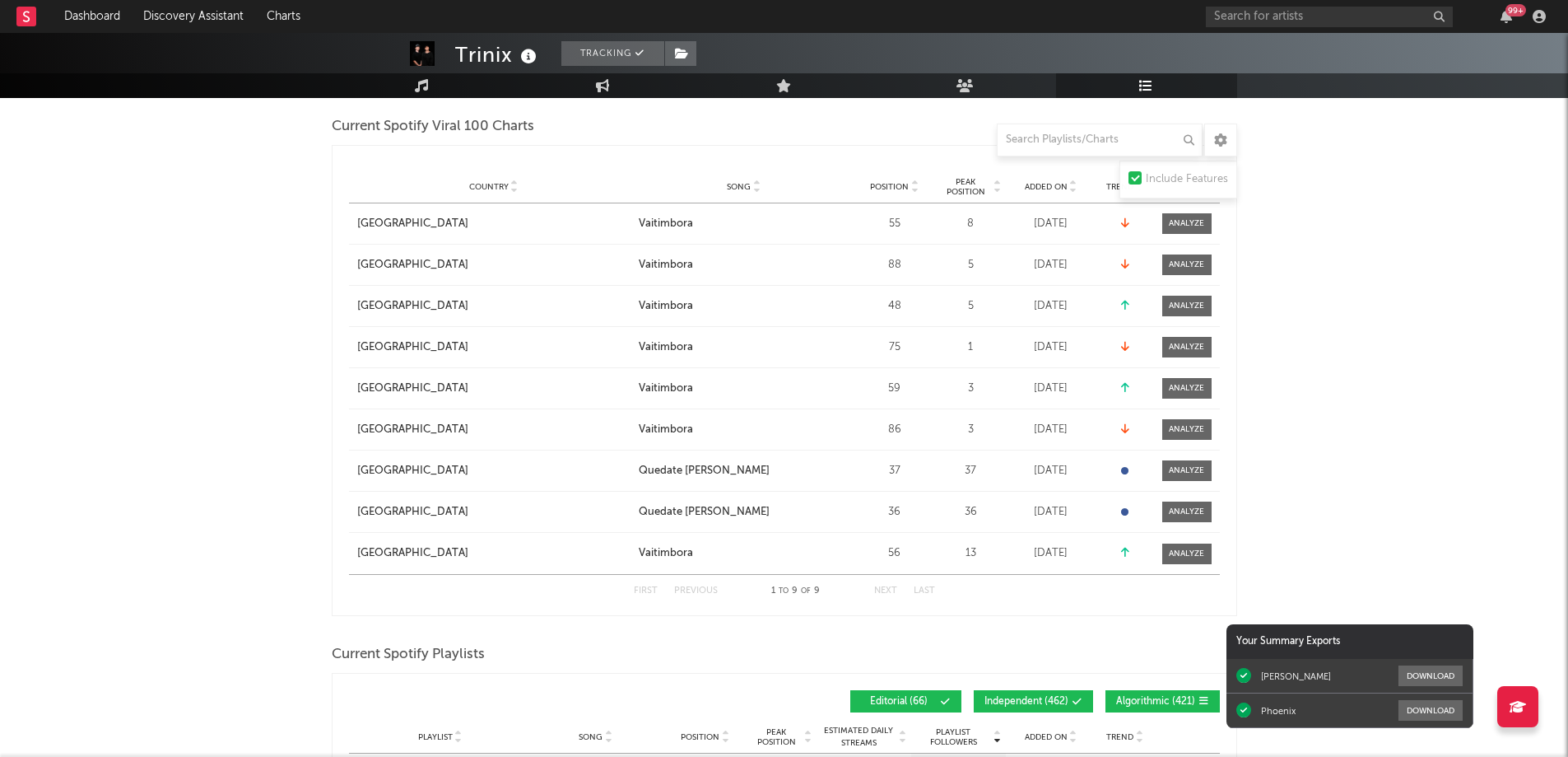
click at [1057, 184] on span "Added On" at bounding box center [1046, 187] width 43 height 10
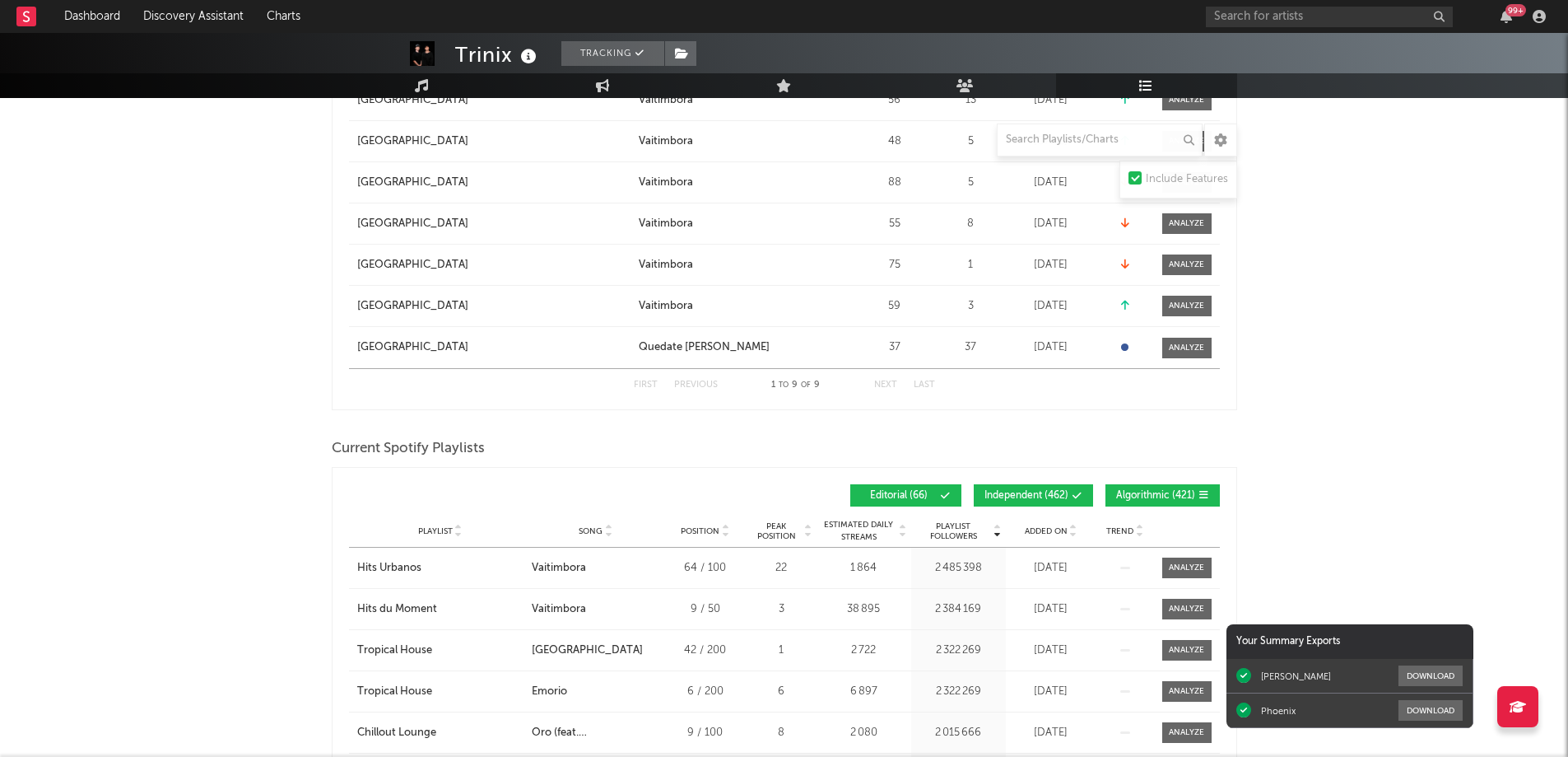
scroll to position [1236, 0]
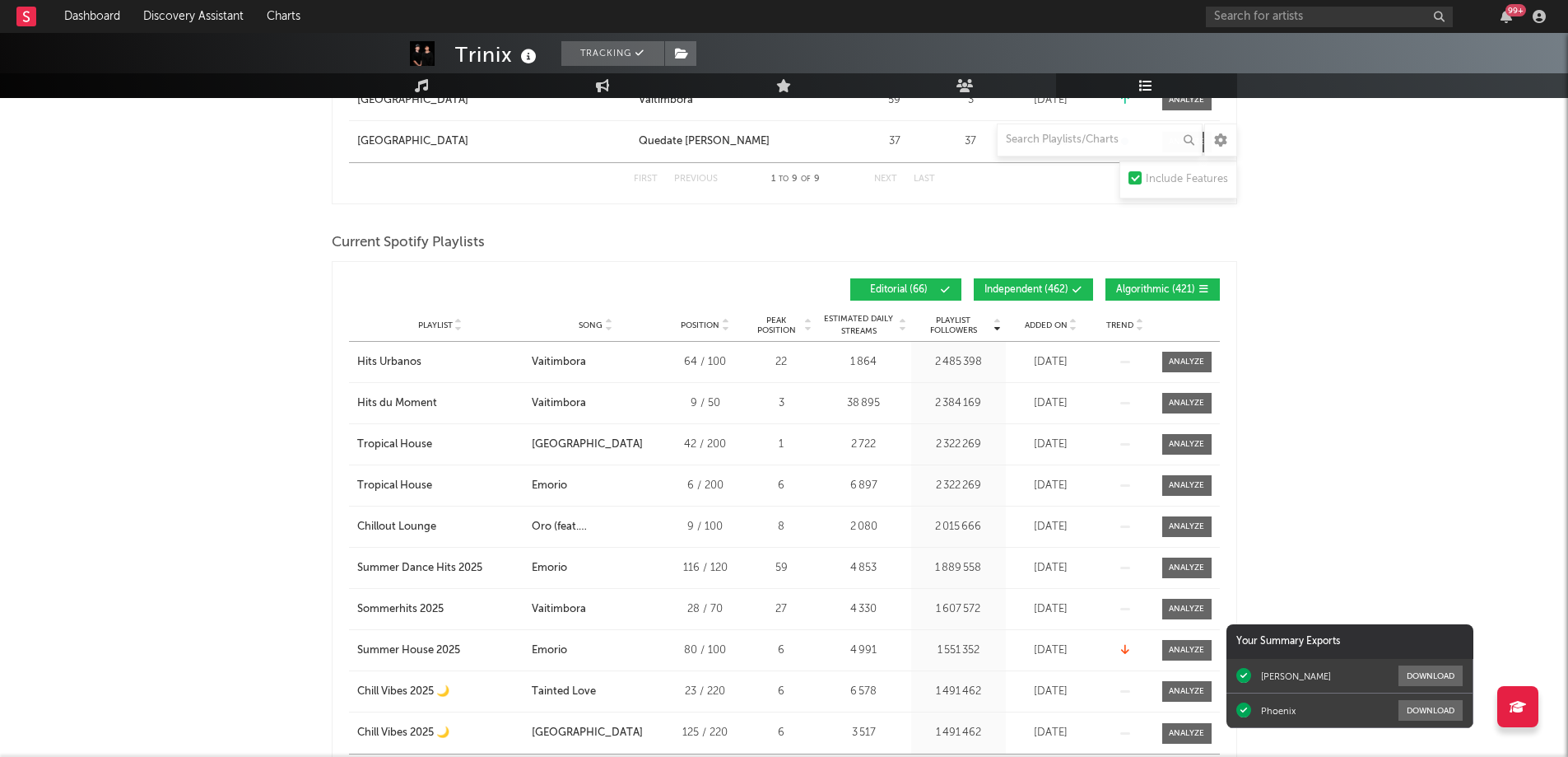
click at [1049, 321] on span "Added On" at bounding box center [1046, 326] width 43 height 10
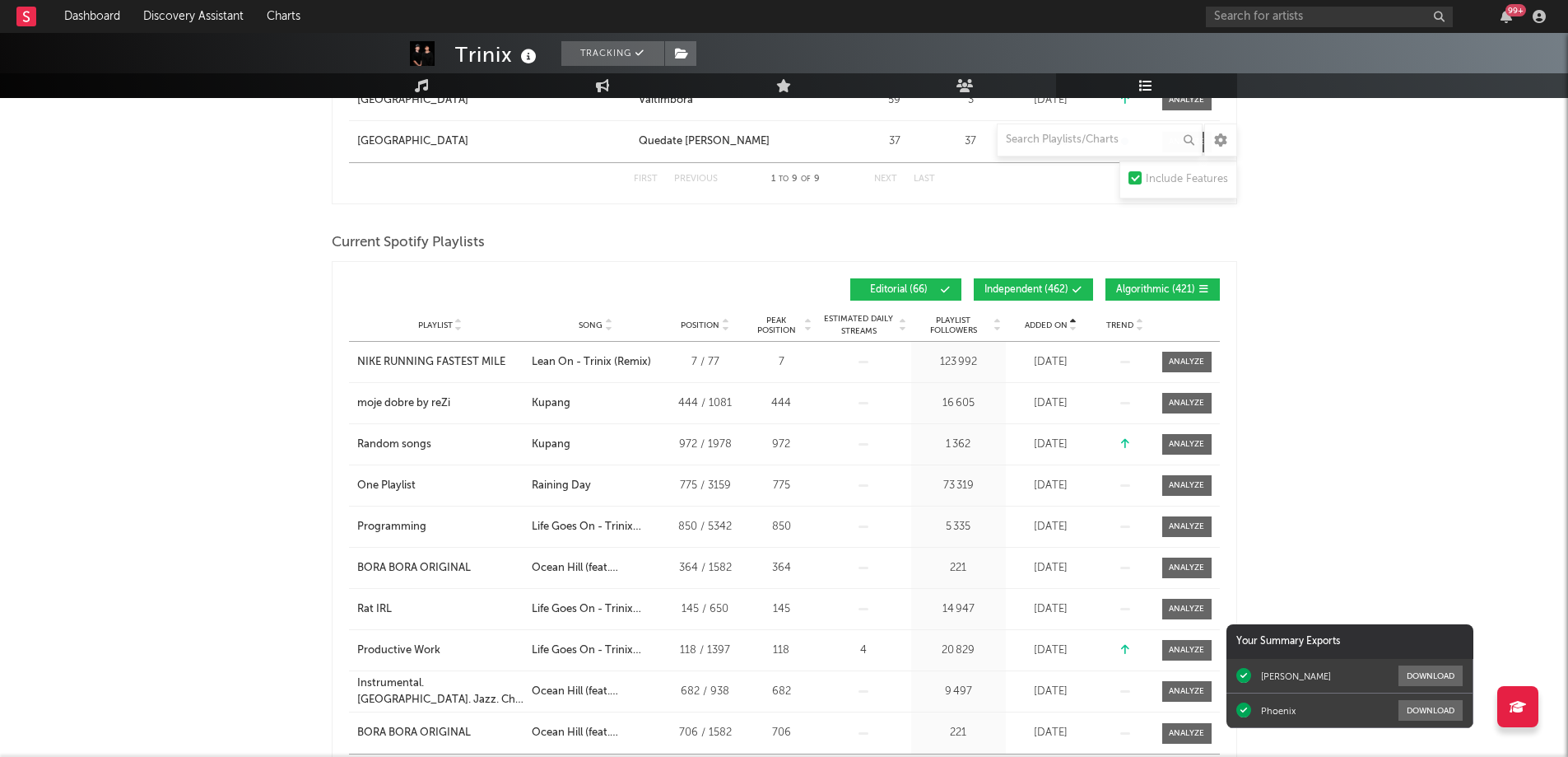
click at [1049, 321] on span "Added On" at bounding box center [1046, 326] width 43 height 10
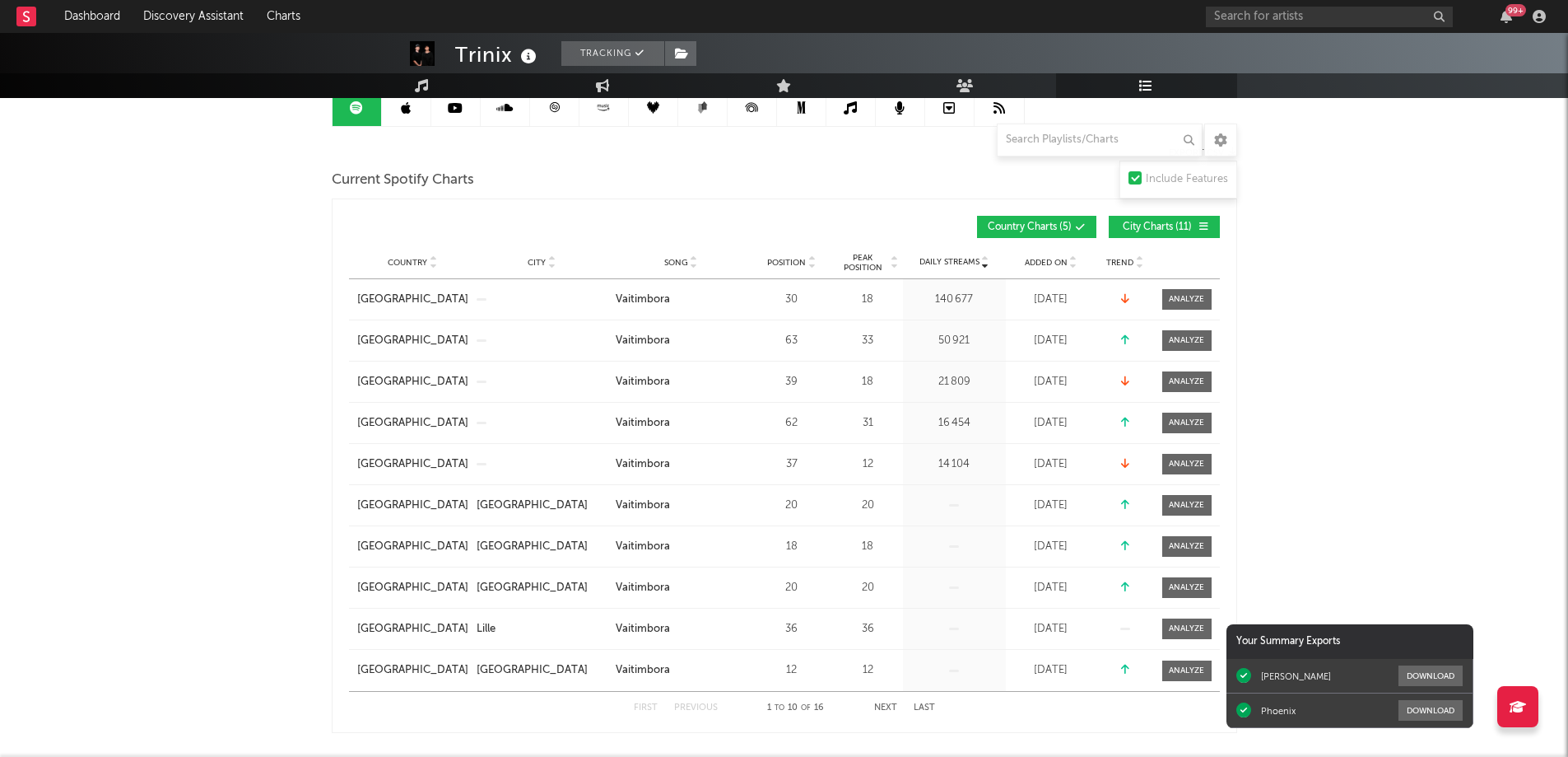
scroll to position [0, 0]
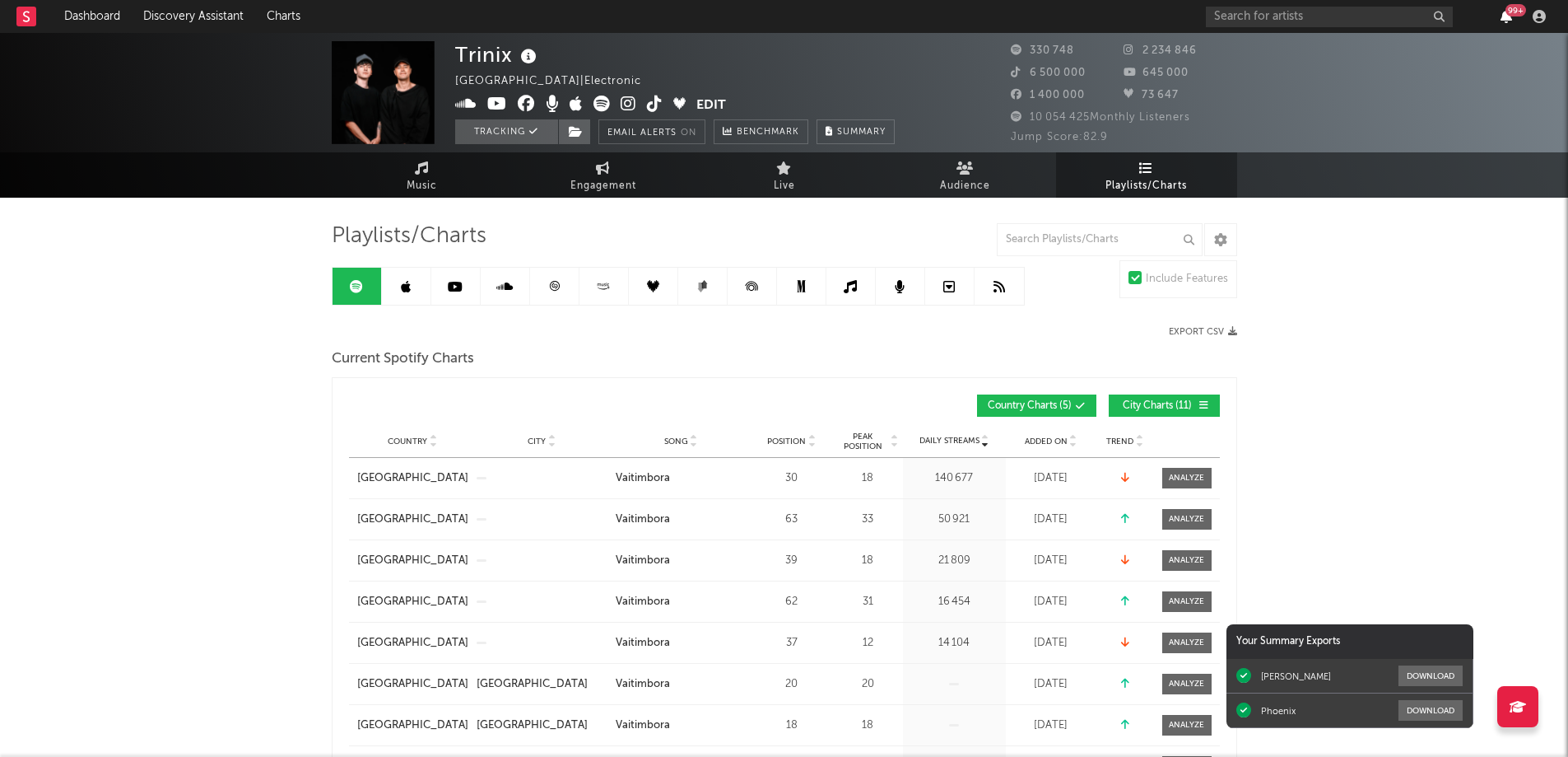
click at [1509, 17] on icon "button" at bounding box center [1506, 17] width 12 height 14
